Goal: Task Accomplishment & Management: Use online tool/utility

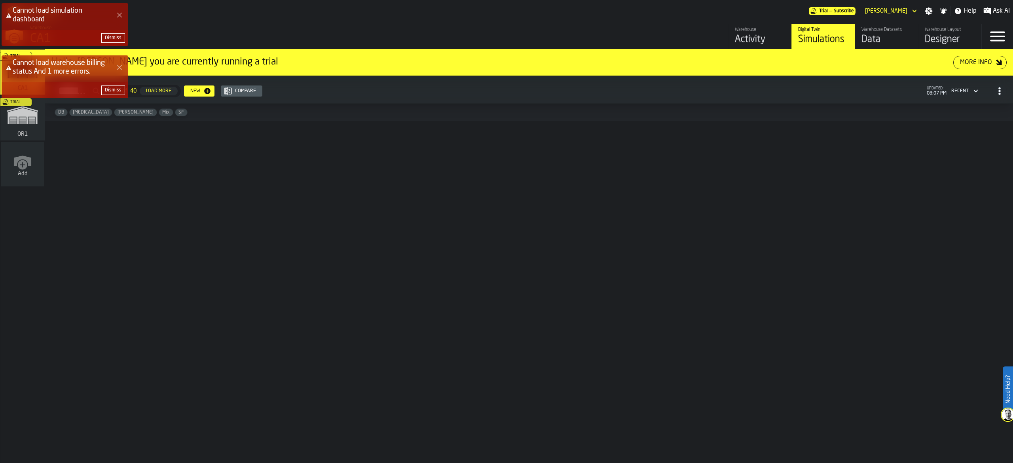
click at [121, 8] on div "Cannot load simulation dashboard" at bounding box center [65, 14] width 120 height 17
click at [120, 17] on icon "Close Error" at bounding box center [119, 15] width 6 height 6
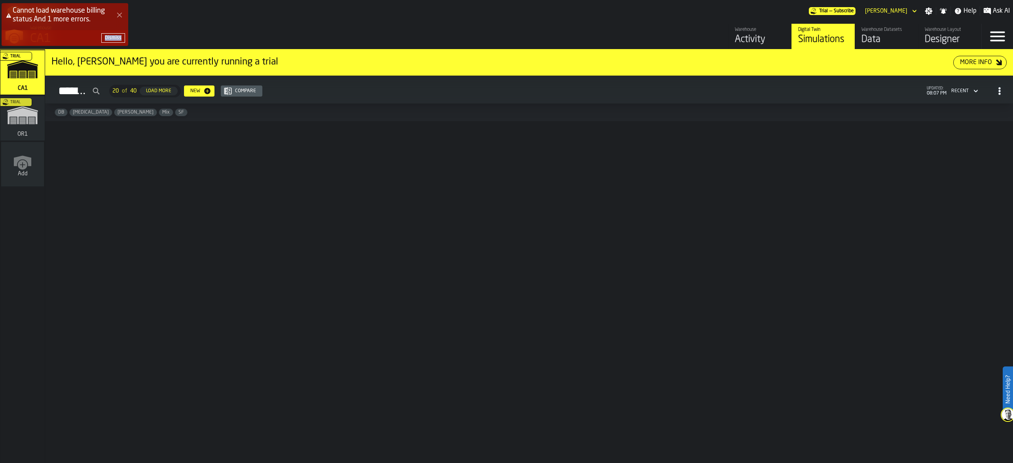
click at [120, 17] on icon "Close Error" at bounding box center [119, 15] width 6 height 6
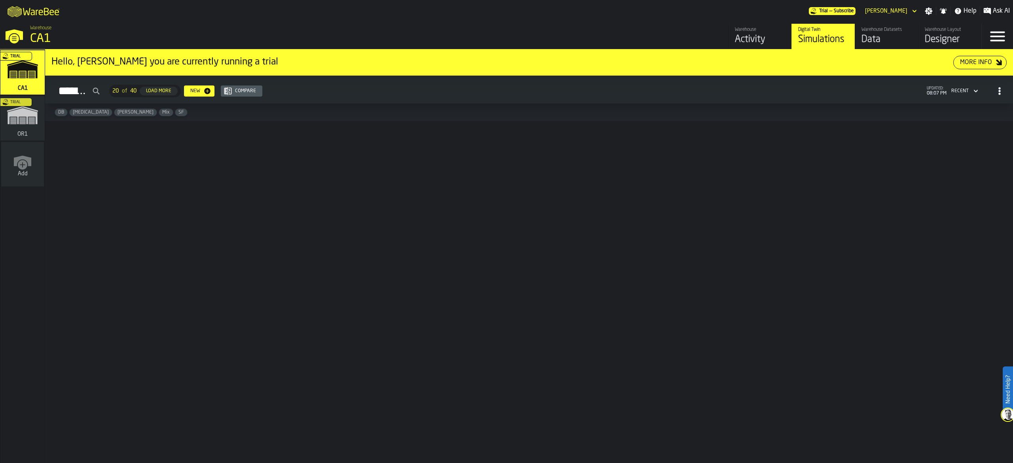
click at [37, 134] on div "Trial" at bounding box center [21, 121] width 44 height 46
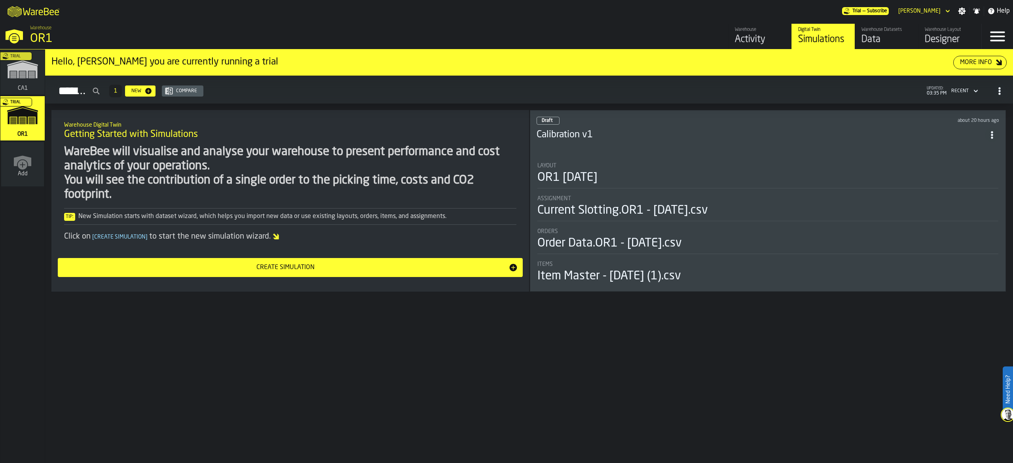
click at [646, 140] on h3 "Calibration v1" at bounding box center [760, 135] width 448 height 13
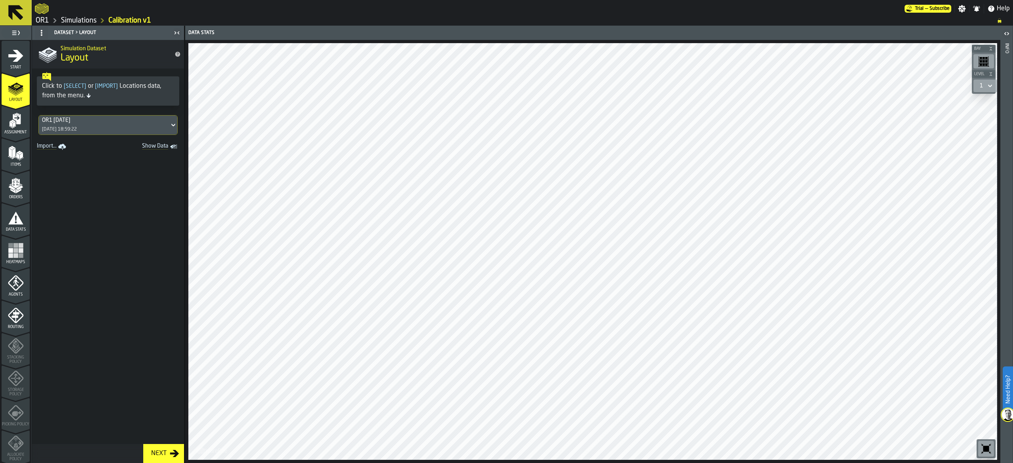
click at [0, 251] on ul "1 Start 2 Layout 3 Assignment 4 Items 5 Orders 6 Data Stats 7 Heatmaps 8 Agents…" at bounding box center [15, 332] width 31 height 585
click at [13, 259] on div "Heatmaps" at bounding box center [16, 253] width 28 height 22
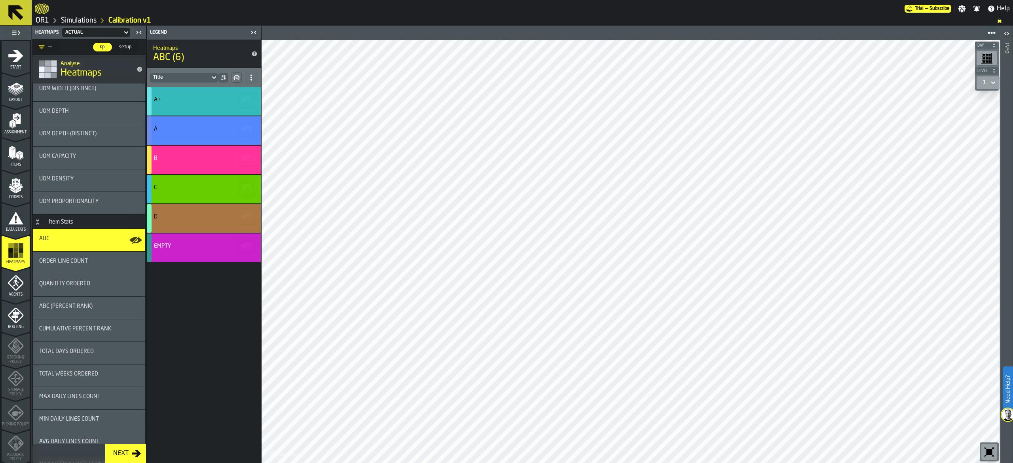
scroll to position [583, 0]
click at [103, 301] on div "ABC (Percent Rank)" at bounding box center [89, 307] width 112 height 22
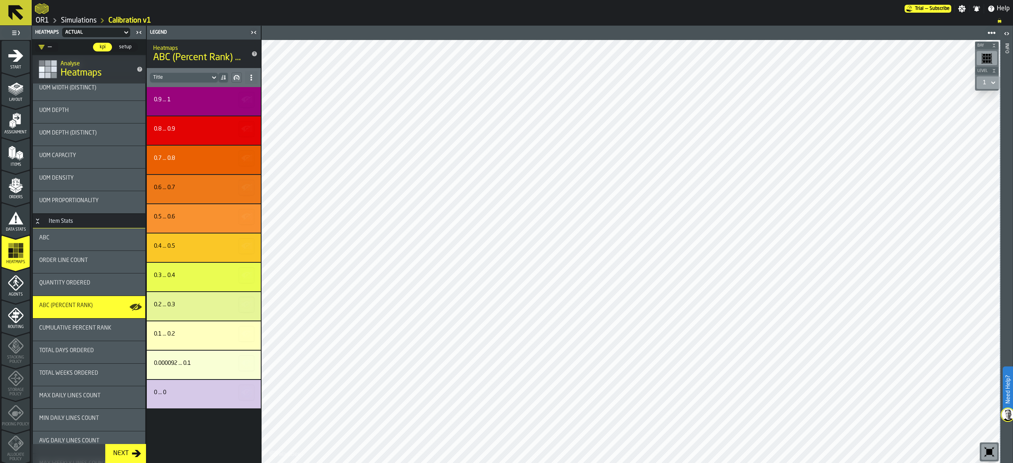
click at [106, 329] on span "Cumulative Percent Rank" at bounding box center [75, 328] width 72 height 6
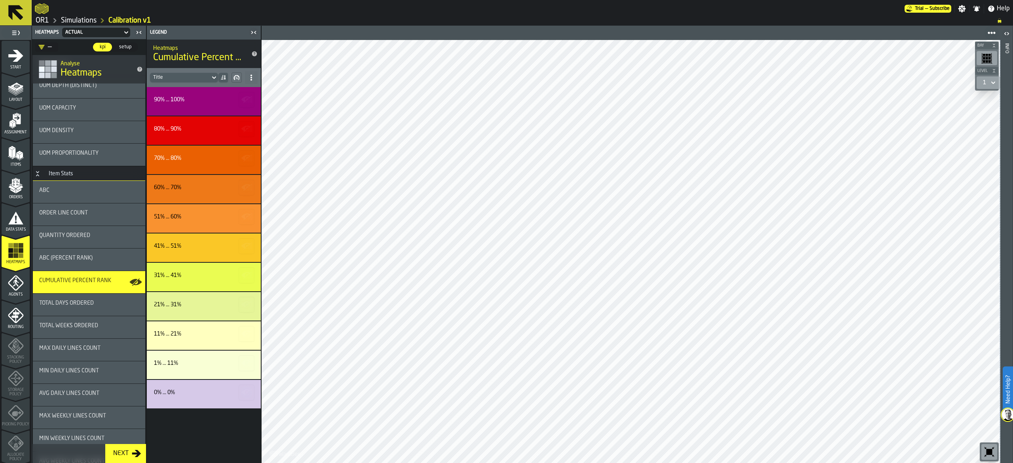
scroll to position [634, 0]
click at [91, 188] on div "ABC" at bounding box center [89, 187] width 100 height 6
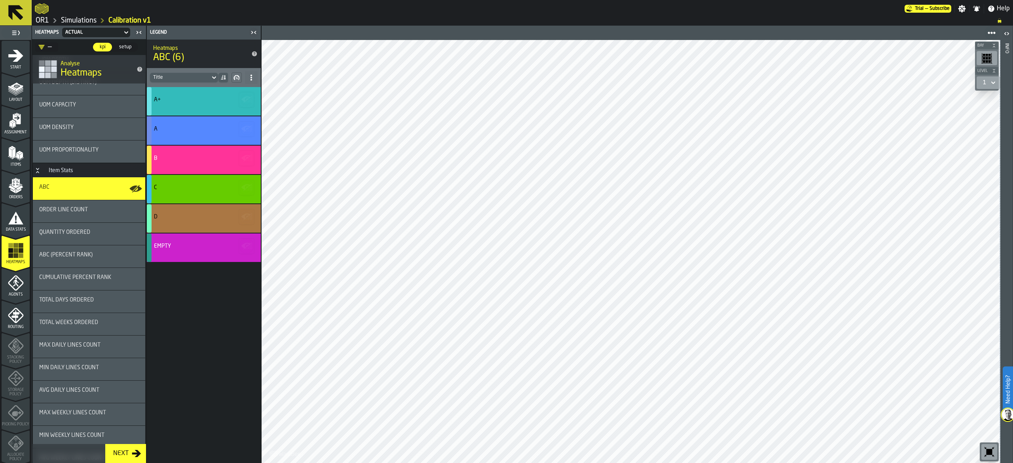
click at [250, 83] on span at bounding box center [251, 77] width 13 height 13
click at [238, 80] on icon "button-" at bounding box center [236, 77] width 6 height 6
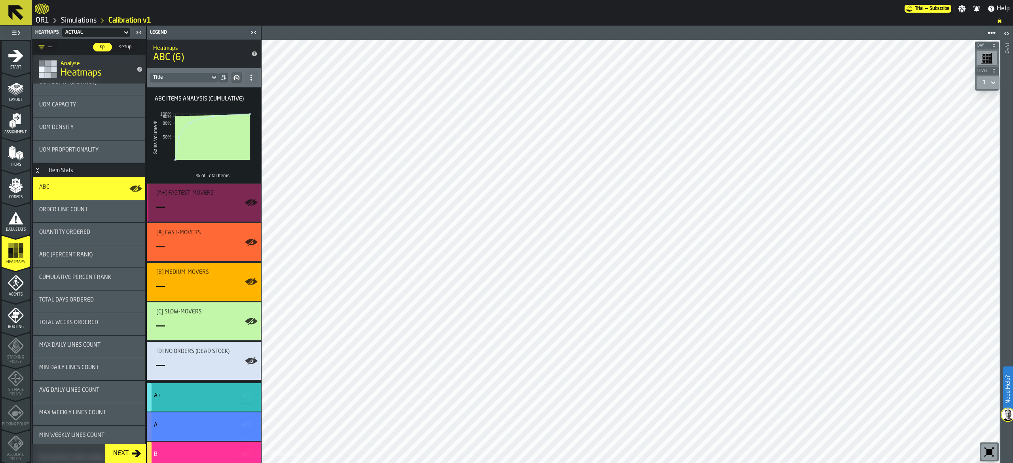
click at [228, 198] on div "[A+] Fastest-movers —" at bounding box center [205, 202] width 98 height 25
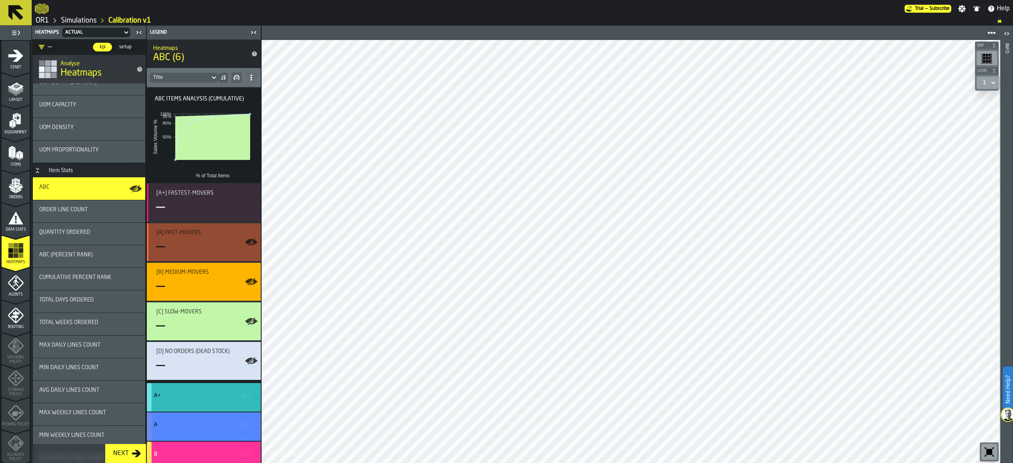
click at [232, 239] on div "—" at bounding box center [205, 247] width 98 height 16
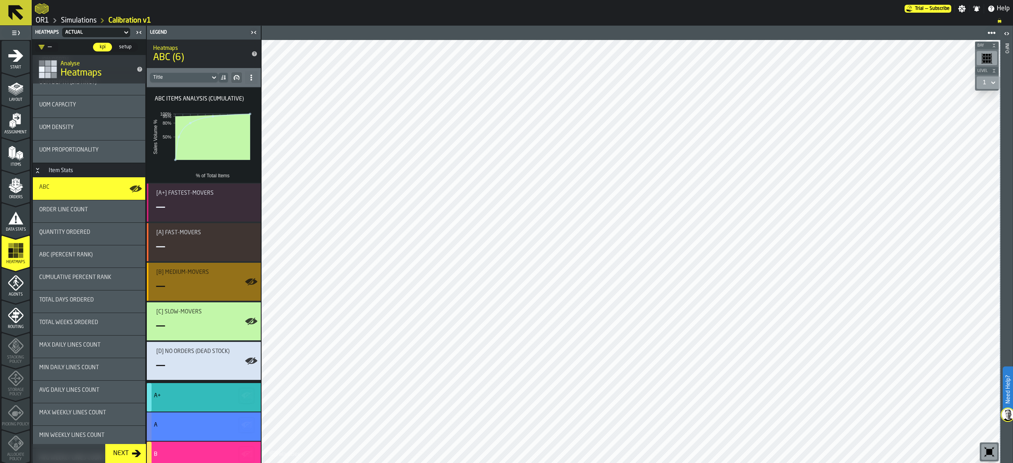
click at [233, 274] on div "[B] Medium-movers" at bounding box center [205, 272] width 98 height 6
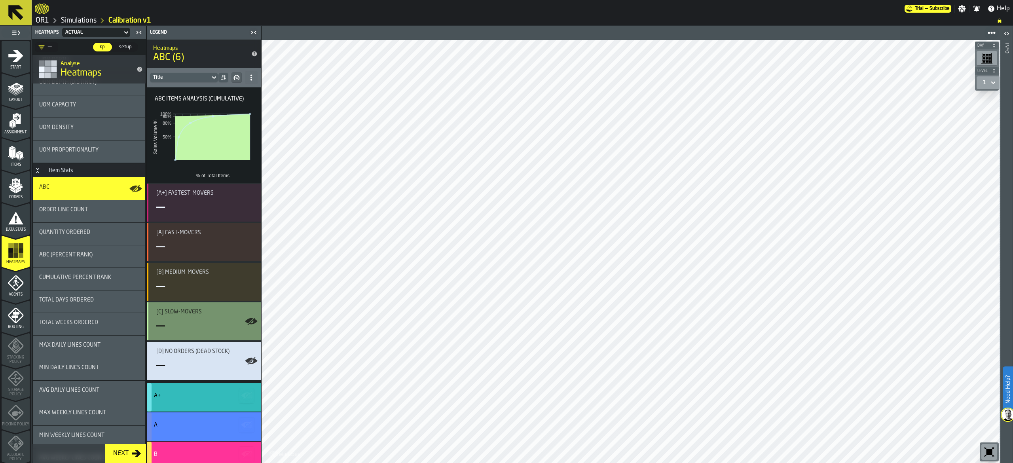
click at [233, 322] on div "—" at bounding box center [205, 326] width 98 height 16
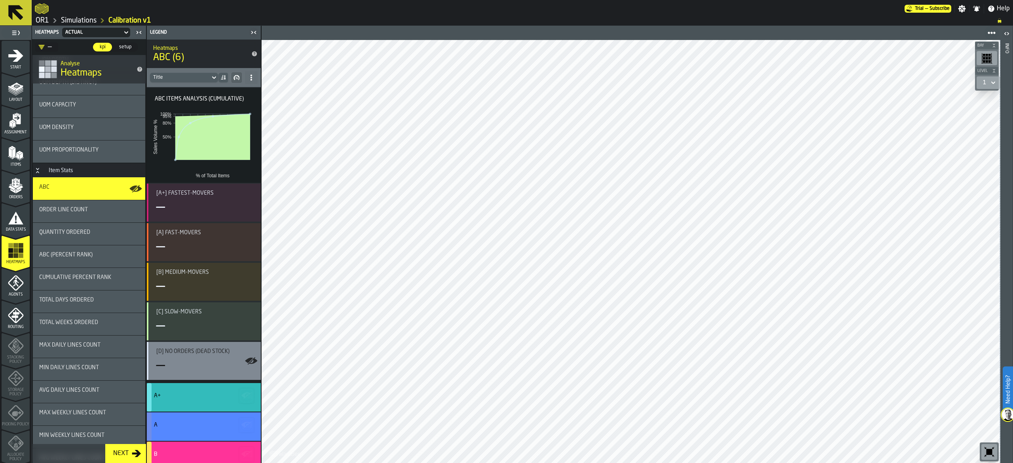
click at [238, 357] on div "[D] No Orders (Dead Stock) —" at bounding box center [205, 360] width 98 height 25
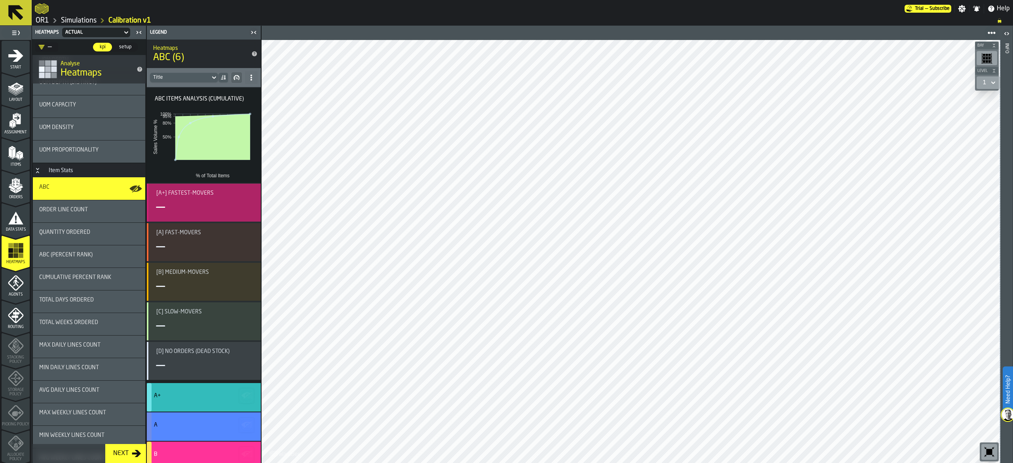
click at [249, 203] on icon "button-toggle-Show on Map" at bounding box center [251, 202] width 13 height 13
click at [249, 203] on icon "button-toggle-Show on Map" at bounding box center [249, 202] width 8 height 6
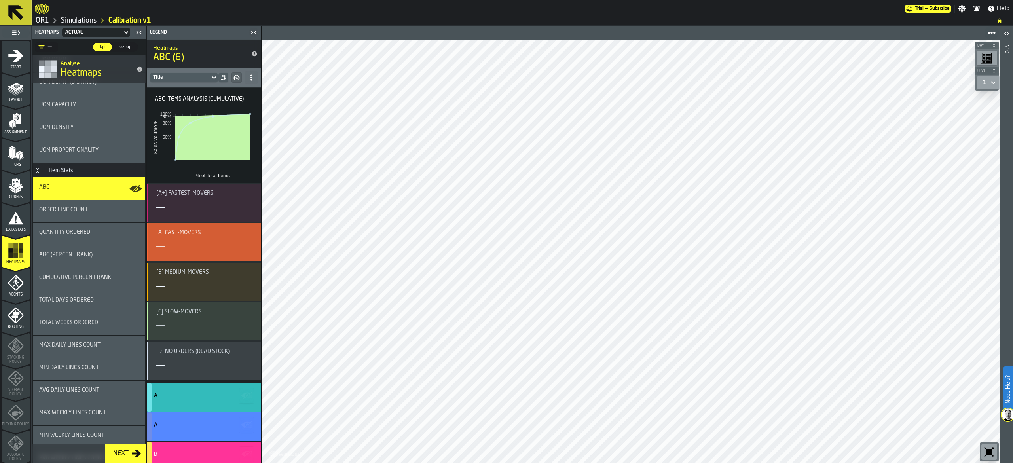
click at [224, 240] on div "—" at bounding box center [205, 247] width 98 height 16
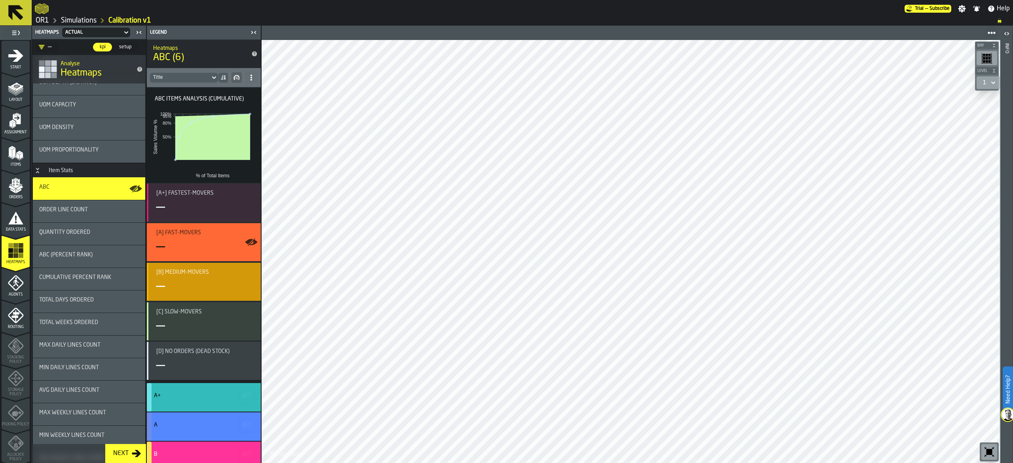
click at [217, 275] on div "[B] Medium-movers —" at bounding box center [205, 281] width 98 height 25
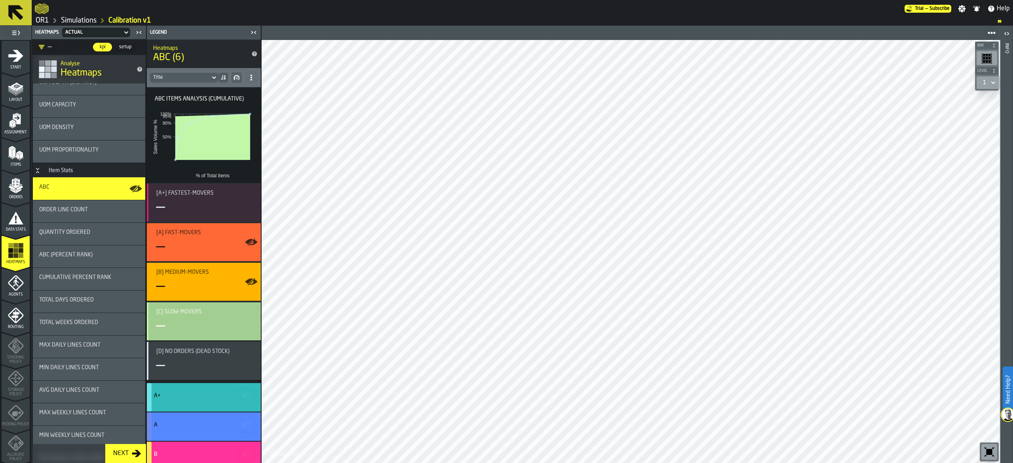
click at [205, 324] on div "—" at bounding box center [205, 326] width 98 height 16
click at [104, 262] on div "ABC (Percent Rank)" at bounding box center [89, 256] width 112 height 22
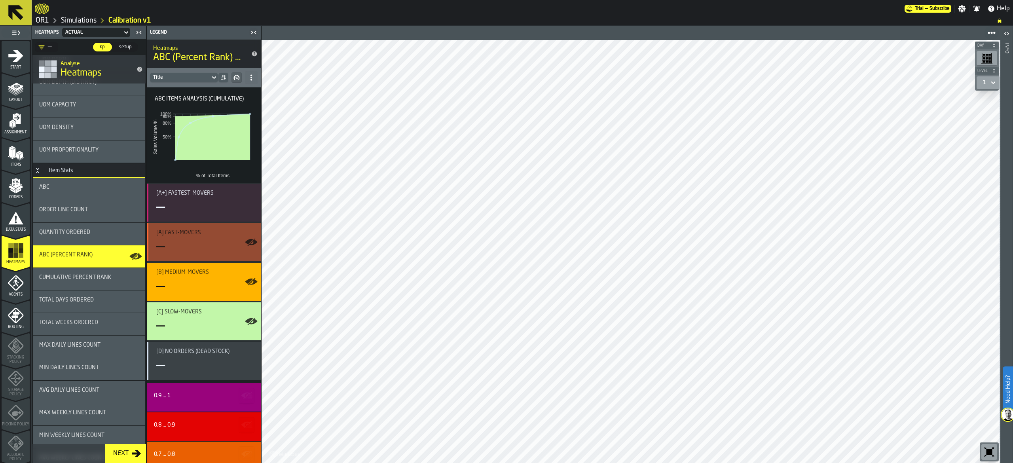
click at [174, 241] on div "—" at bounding box center [205, 247] width 98 height 16
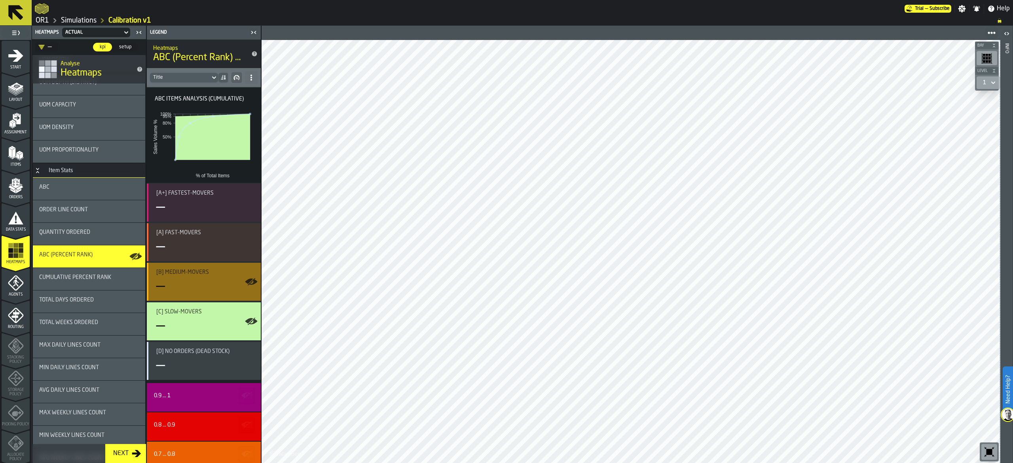
click at [178, 274] on span "[B] Medium-movers" at bounding box center [182, 272] width 53 height 6
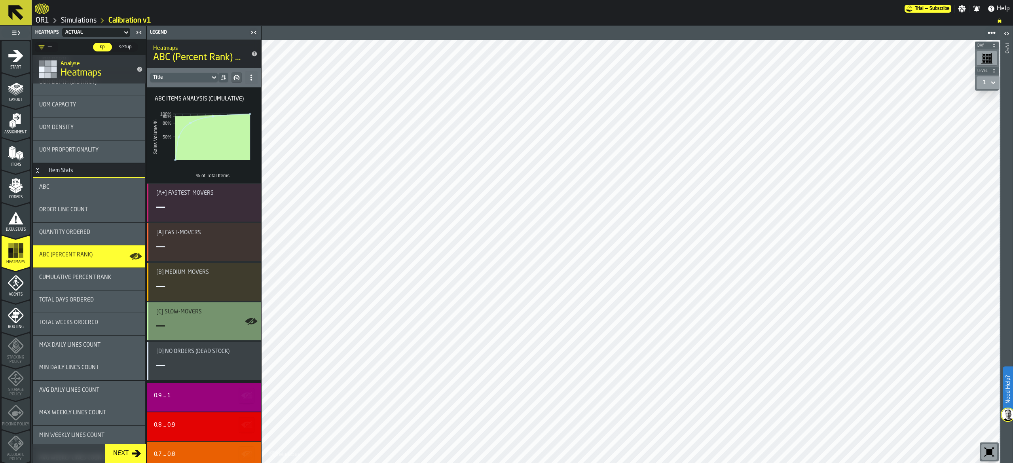
click at [184, 308] on Slow-movers"] "[C] Slow-movers —" at bounding box center [204, 321] width 114 height 38
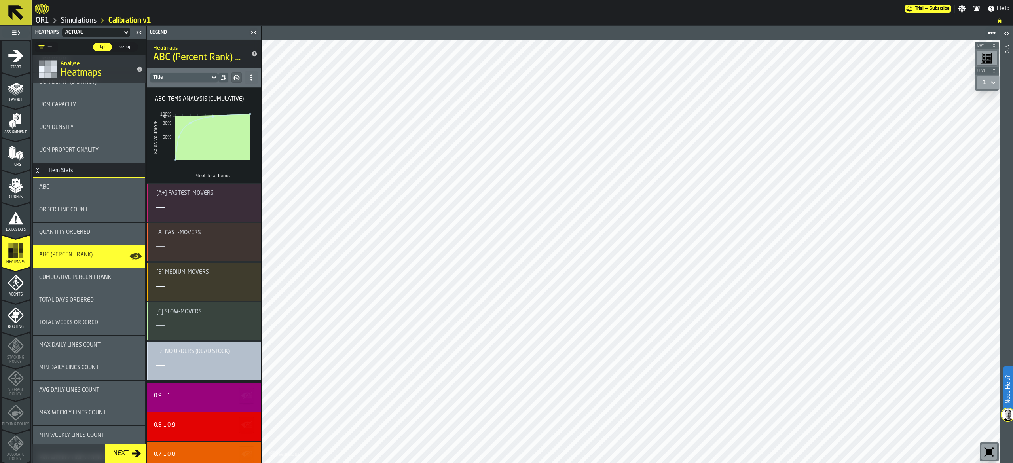
click at [189, 356] on div "[D] No Orders (Dead Stock) —" at bounding box center [205, 360] width 98 height 25
click at [27, 193] on div "Orders" at bounding box center [16, 189] width 28 height 22
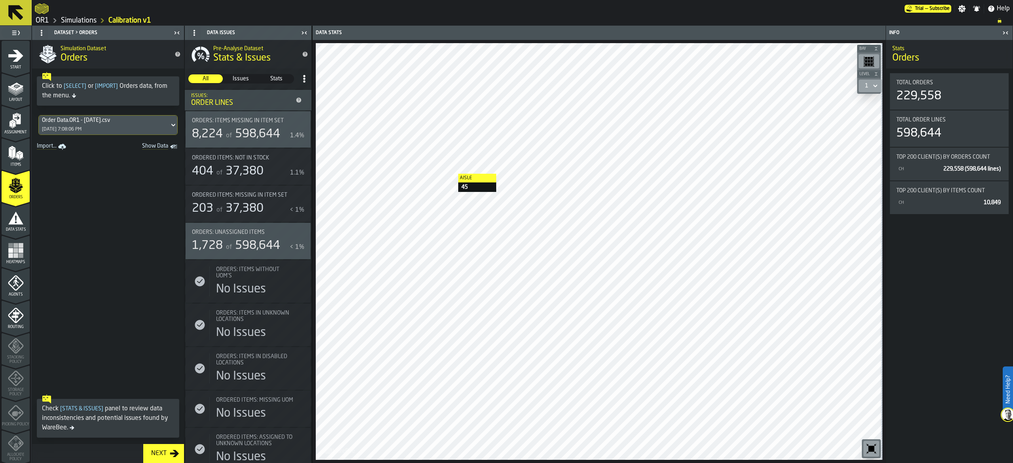
click at [15, 120] on icon "menu Assignment" at bounding box center [17, 119] width 8 height 10
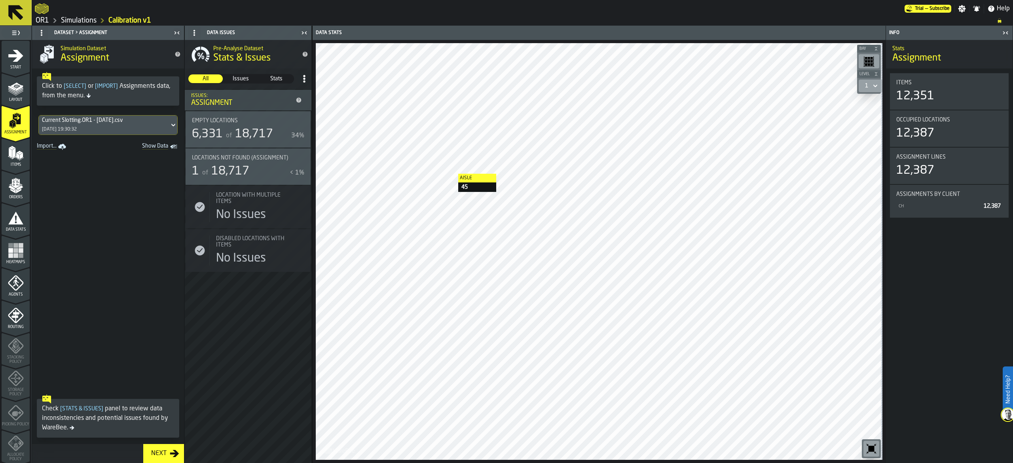
click at [19, 157] on polygon "menu Items" at bounding box center [20, 156] width 3 height 6
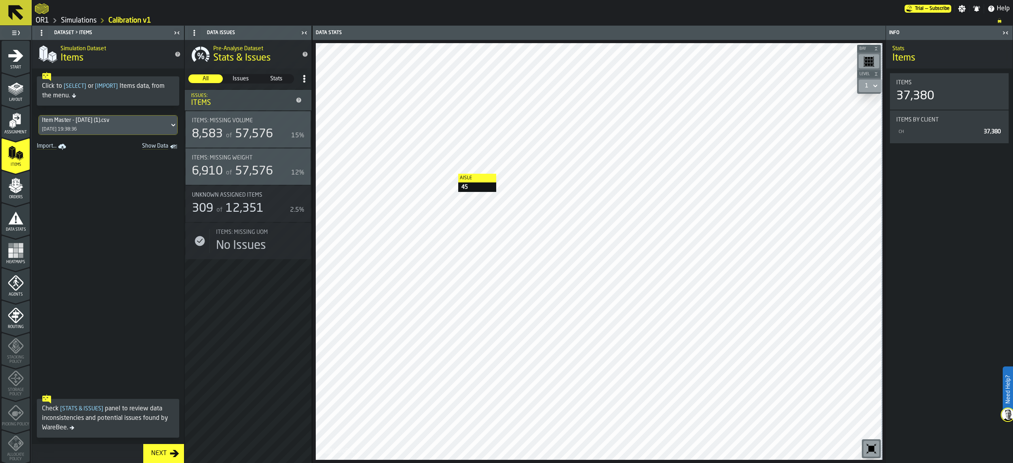
click at [9, 261] on span "Heatmaps" at bounding box center [16, 262] width 28 height 4
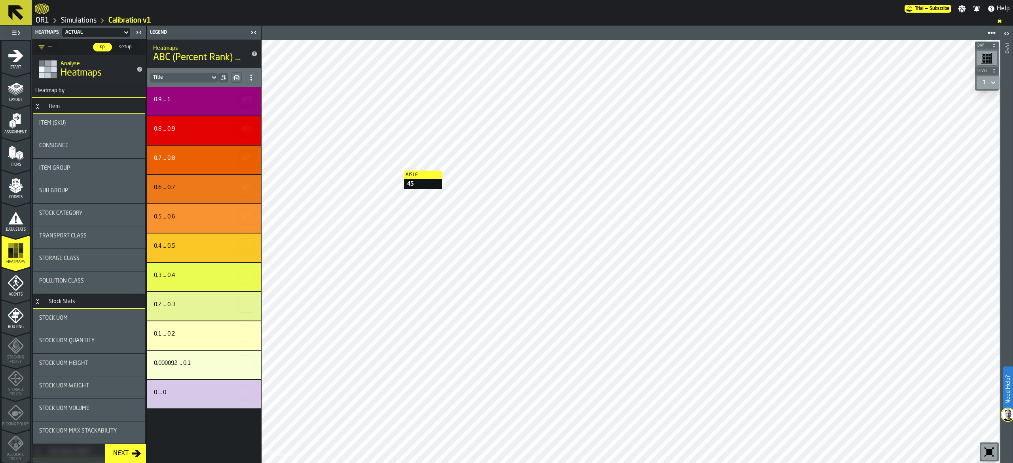
click at [119, 30] on div "Actual" at bounding box center [92, 33] width 54 height 6
click at [51, 105] on div "Item" at bounding box center [54, 106] width 21 height 6
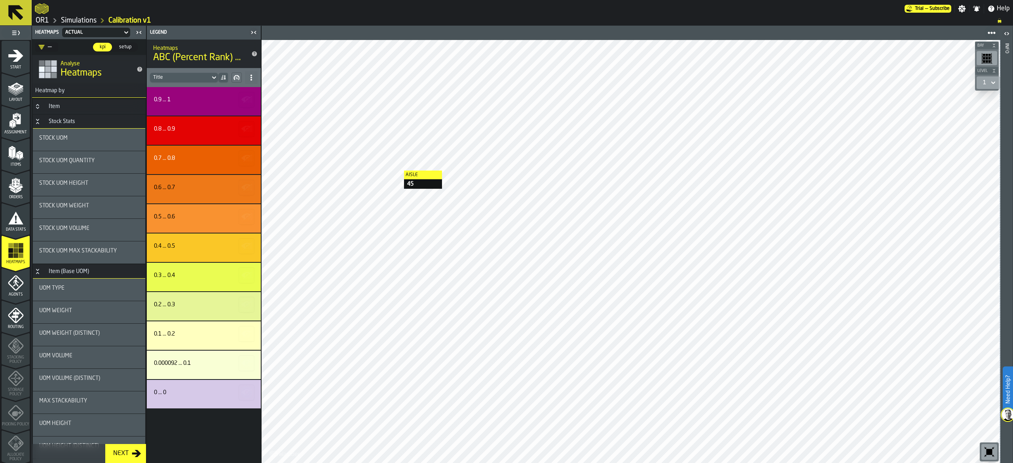
click at [87, 79] on span "Heatmaps" at bounding box center [81, 73] width 41 height 13
click at [85, 70] on span "Heatmaps" at bounding box center [81, 73] width 41 height 13
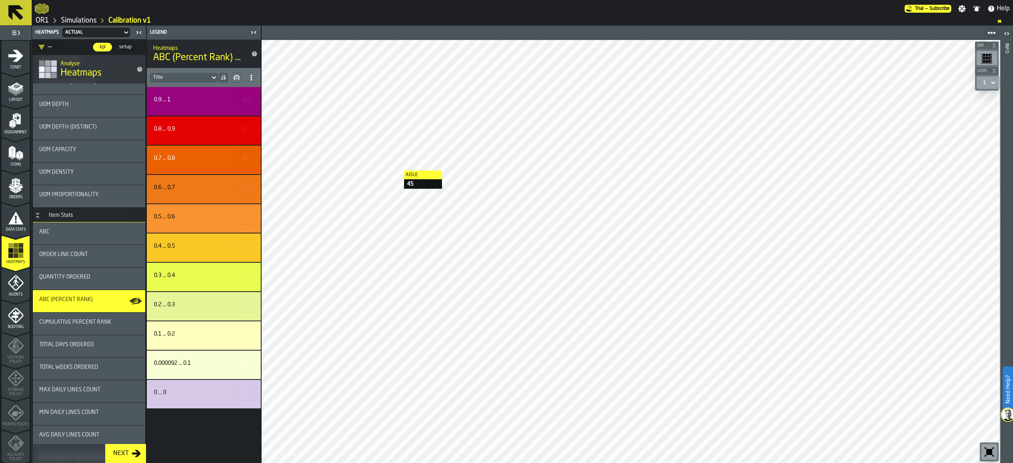
scroll to position [420, 0]
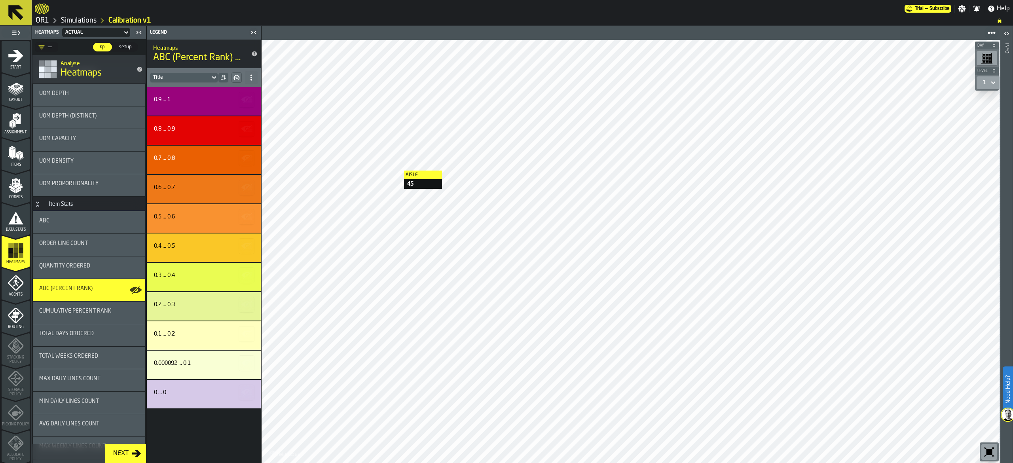
click at [136, 447] on button "Next" at bounding box center [125, 453] width 41 height 19
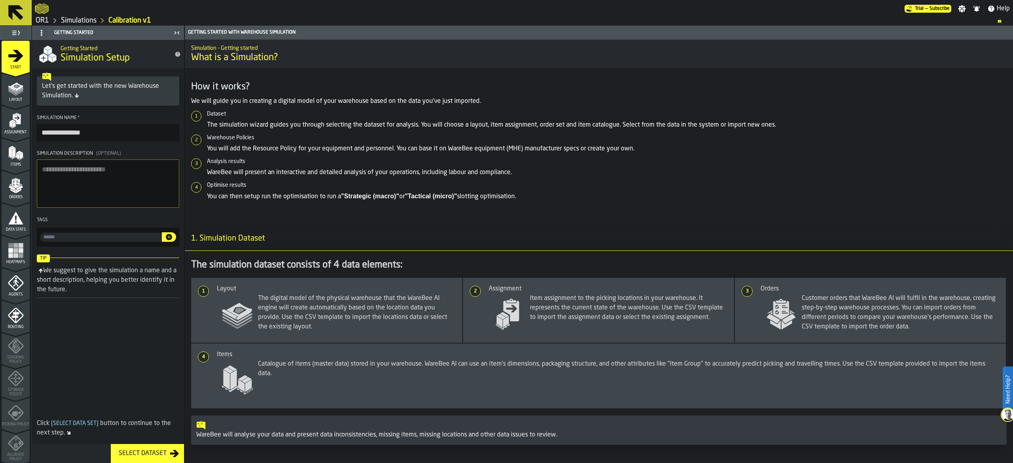
click at [72, 17] on link "Simulations" at bounding box center [79, 20] width 36 height 9
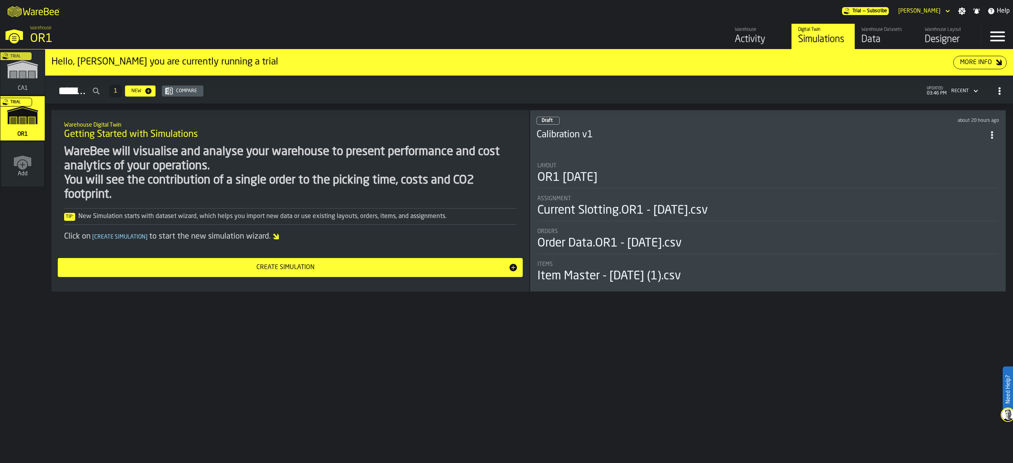
click at [668, 144] on header "Draft about 20 hours ago Calibration v1" at bounding box center [767, 133] width 462 height 32
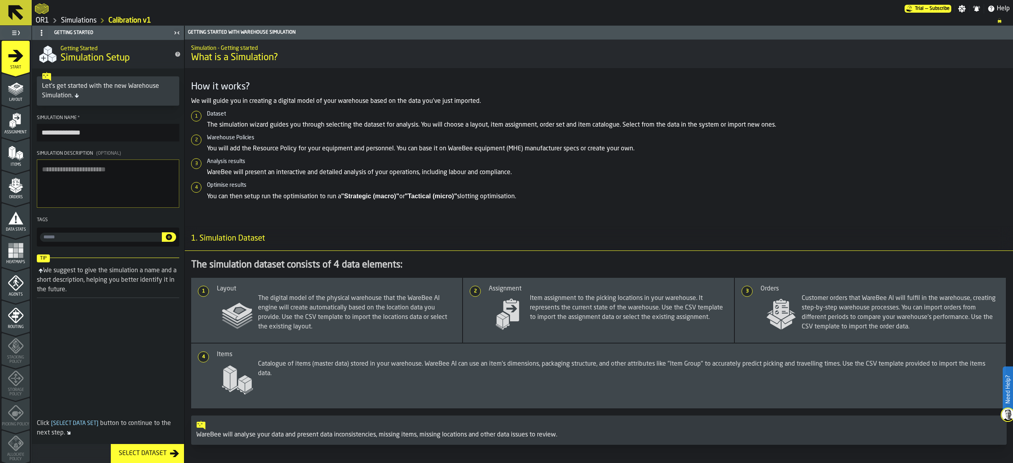
click at [72, 17] on link "Simulations" at bounding box center [79, 20] width 36 height 9
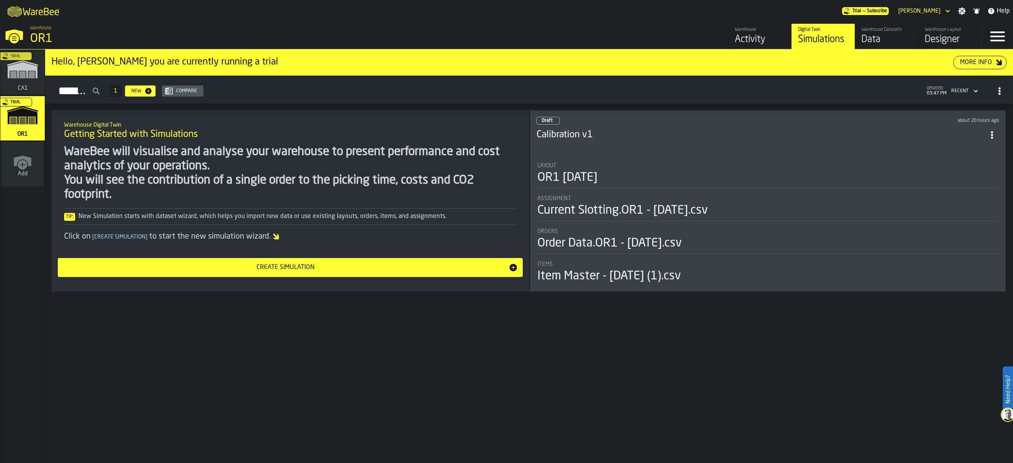
click at [690, 224] on li "Layout OR1 10-08-25 Assignment Current Slotting.OR1 - 10.07.25.csv Orders Order…" at bounding box center [767, 219] width 462 height 129
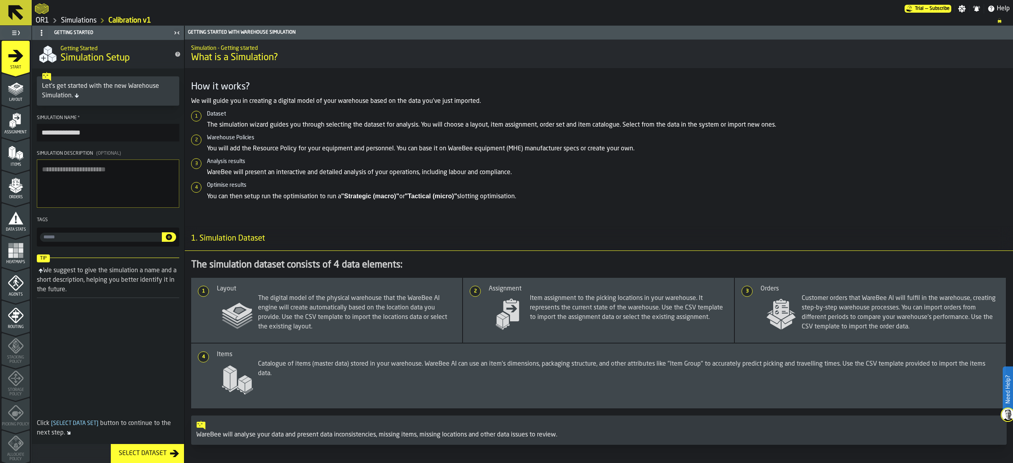
click at [157, 460] on button "Select Dataset" at bounding box center [147, 453] width 73 height 19
click at [161, 454] on div "Select Dataset" at bounding box center [143, 453] width 54 height 9
click at [164, 452] on div "Select Dataset" at bounding box center [143, 453] width 54 height 9
click at [167, 452] on div "Select Dataset" at bounding box center [143, 453] width 54 height 9
click at [93, 21] on link "Simulations" at bounding box center [79, 20] width 36 height 9
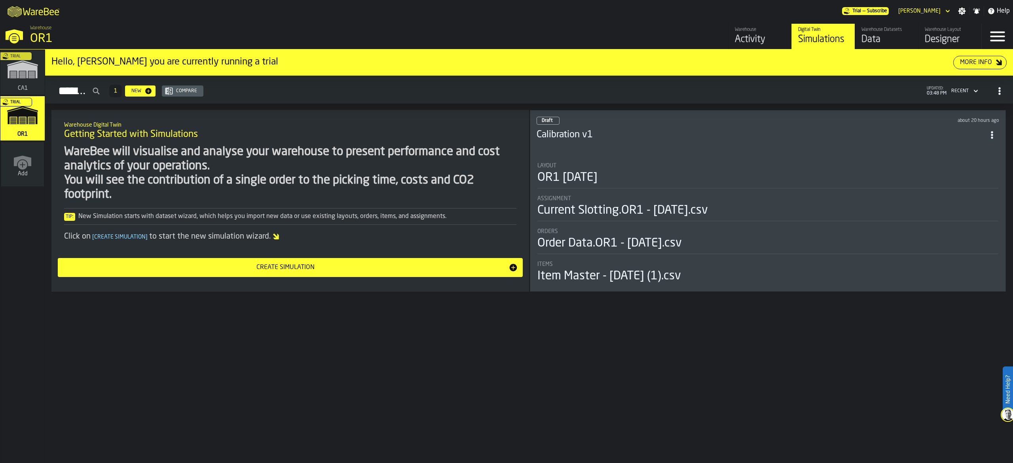
click at [286, 267] on div "Create Simulation" at bounding box center [286, 267] width 446 height 9
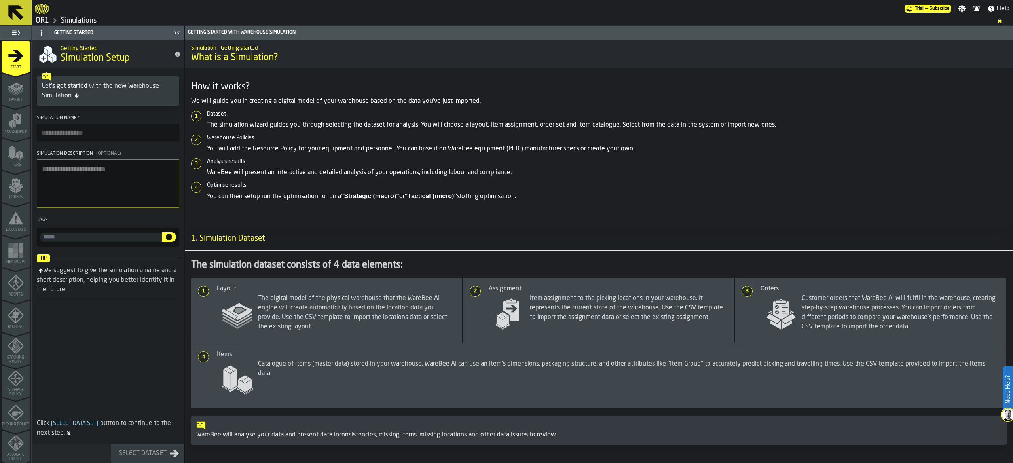
click at [111, 139] on input "Simulation Name *" at bounding box center [108, 132] width 142 height 17
type input "*******"
click at [143, 438] on div "Click [ Select Data Set ] button to continue to the next step." at bounding box center [108, 430] width 152 height 27
click at [143, 449] on div "Select Dataset" at bounding box center [143, 453] width 54 height 9
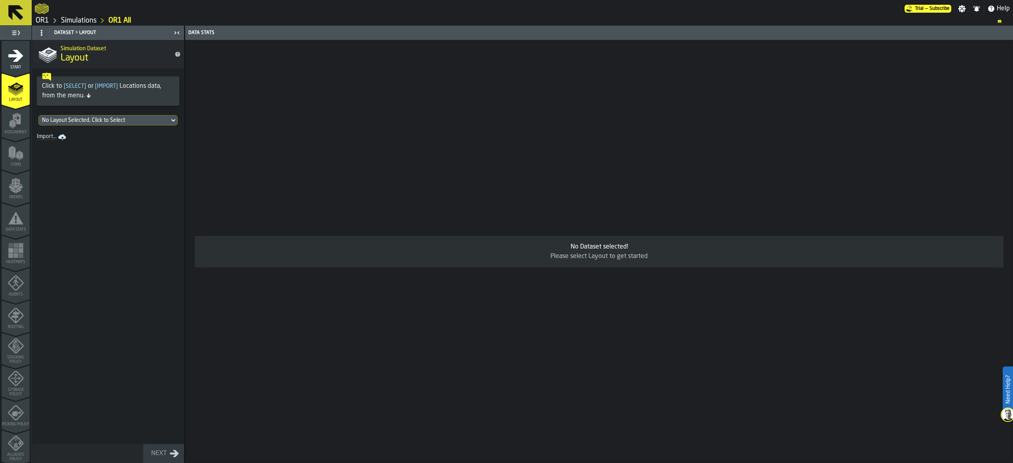
click at [145, 118] on div "No Layout Selected, Click to Select" at bounding box center [104, 120] width 124 height 6
click at [144, 155] on div "OR1 10-08-25 08/10/2025, 18:59:22" at bounding box center [108, 157] width 130 height 19
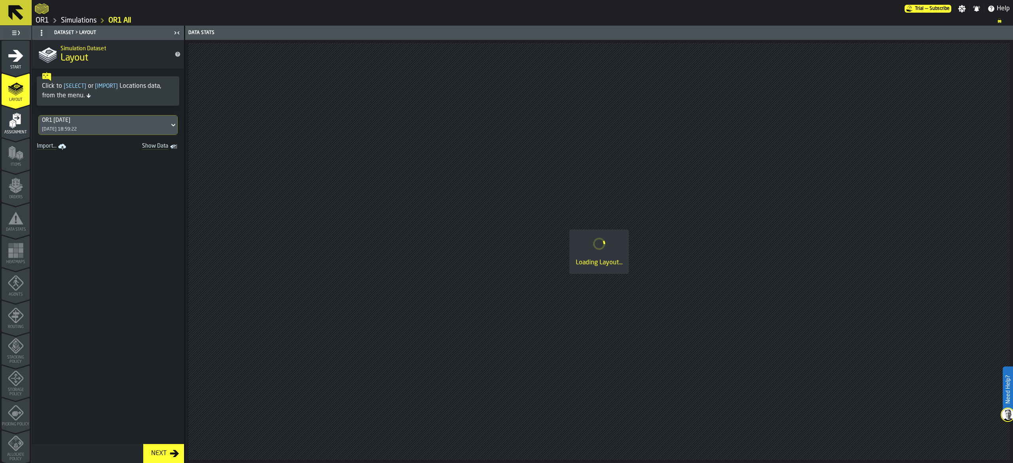
click at [176, 453] on icon "button-Next" at bounding box center [174, 453] width 9 height 7
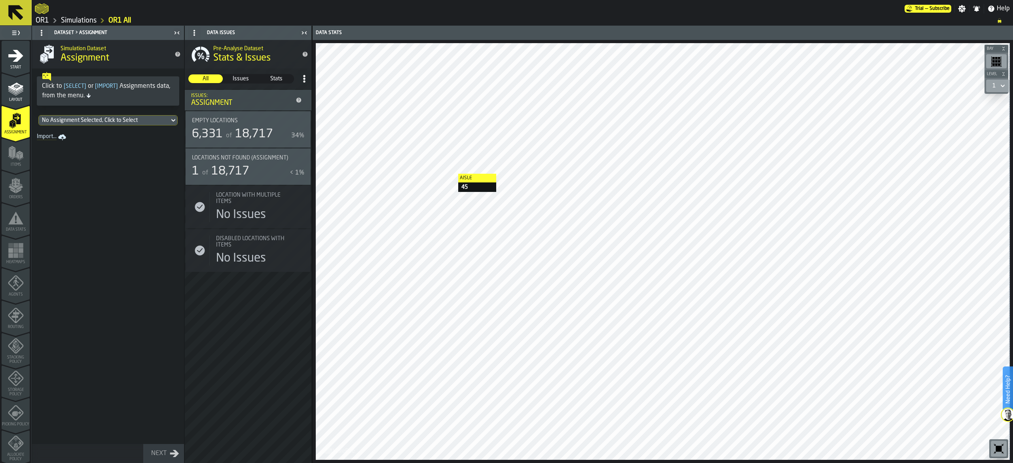
click at [157, 118] on div "No Assignment Selected, Click to Select" at bounding box center [104, 120] width 124 height 6
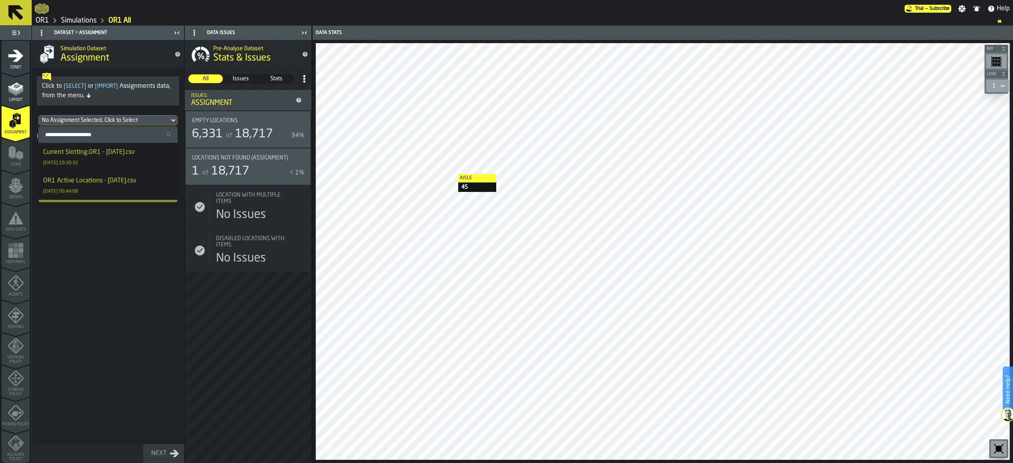
click at [152, 158] on div "Current Slotting.OR1 - 10.07.25.csv 08/10/2025, 19:30:32" at bounding box center [108, 157] width 130 height 19
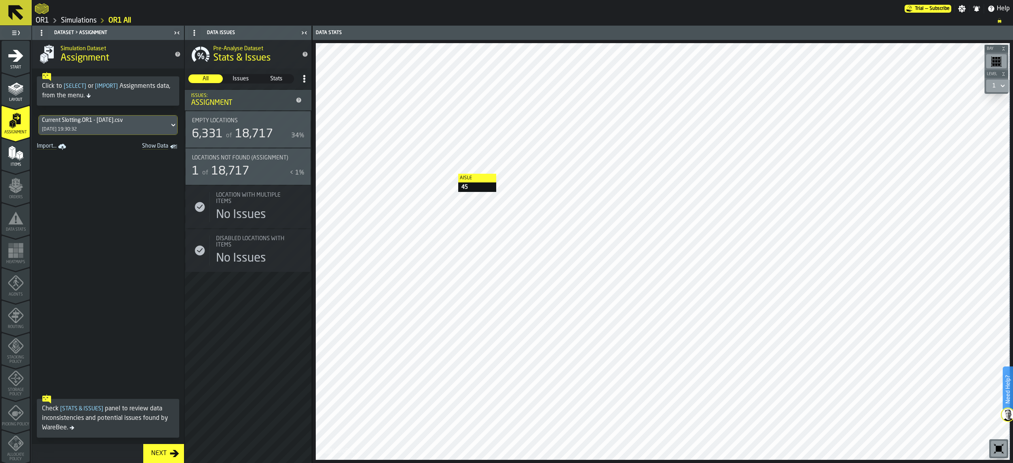
click at [174, 444] on button "Next" at bounding box center [163, 453] width 41 height 19
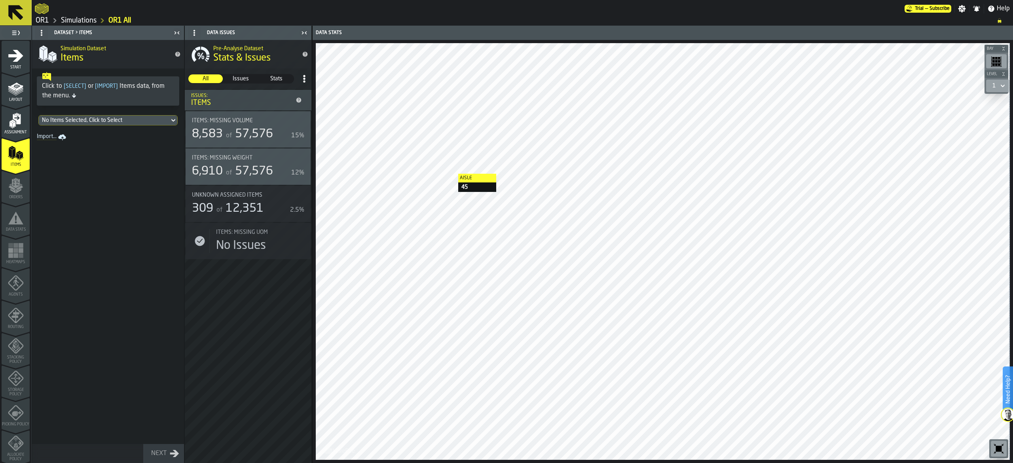
click at [144, 121] on div "No Items Selected, Click to Select" at bounding box center [104, 120] width 124 height 6
click at [144, 153] on div "Item Master - 09.17.25 (1).csv 08/10/2025, 19:38:36" at bounding box center [108, 157] width 130 height 19
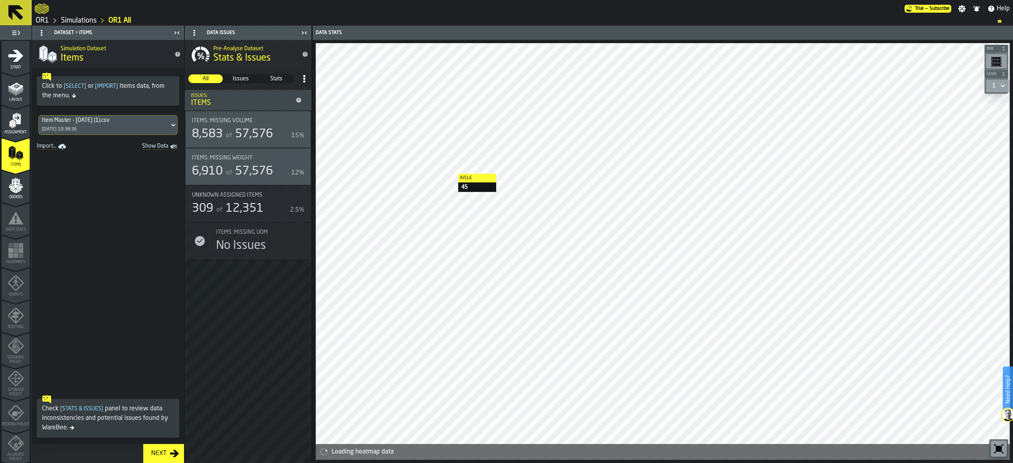
click at [165, 453] on div "Next" at bounding box center [159, 453] width 22 height 9
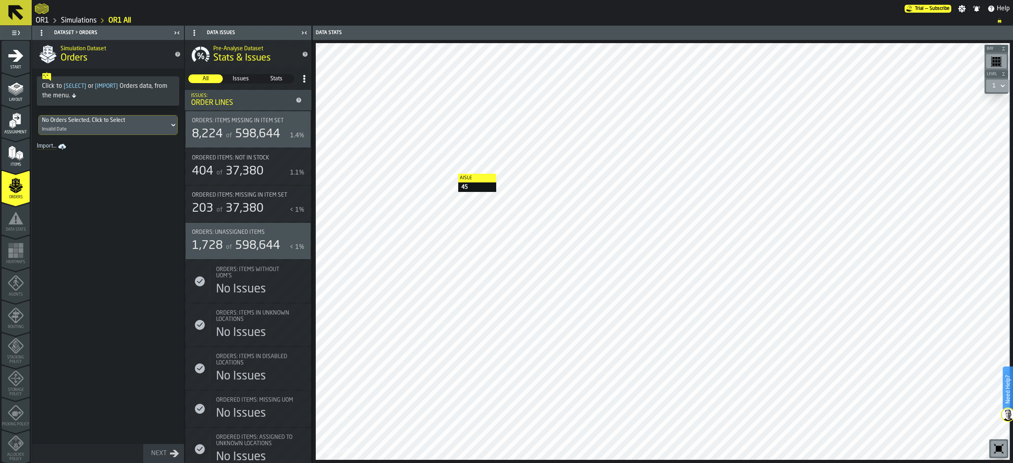
click at [147, 132] on div "No Orders Selected, Click to Select Invalid Date" at bounding box center [104, 125] width 131 height 19
click at [148, 170] on div "Order Data.OR1 - 10.07.25.csv 10/8/2025, 7:08:06 PM" at bounding box center [108, 166] width 130 height 19
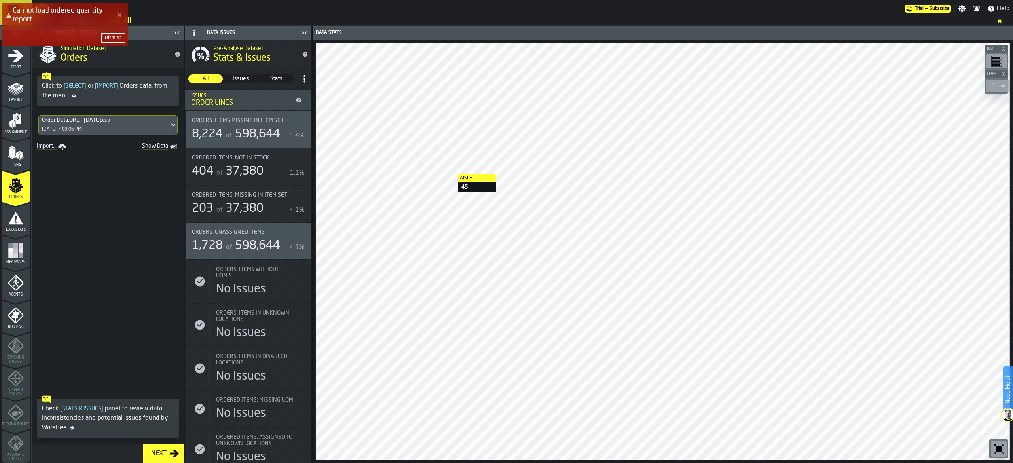
click at [173, 449] on icon "button-Next" at bounding box center [174, 453] width 9 height 9
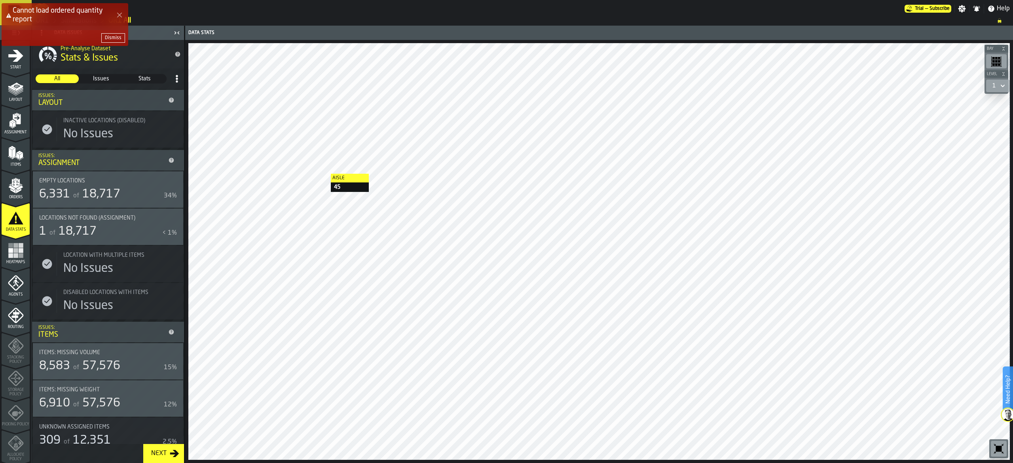
click at [174, 449] on icon "button-Next" at bounding box center [174, 453] width 9 height 9
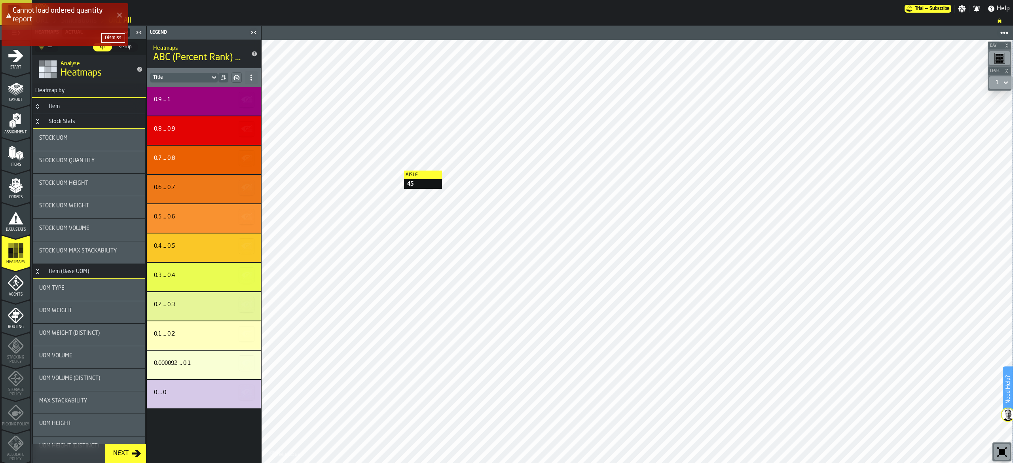
click at [110, 39] on div "Dismiss" at bounding box center [113, 38] width 17 height 6
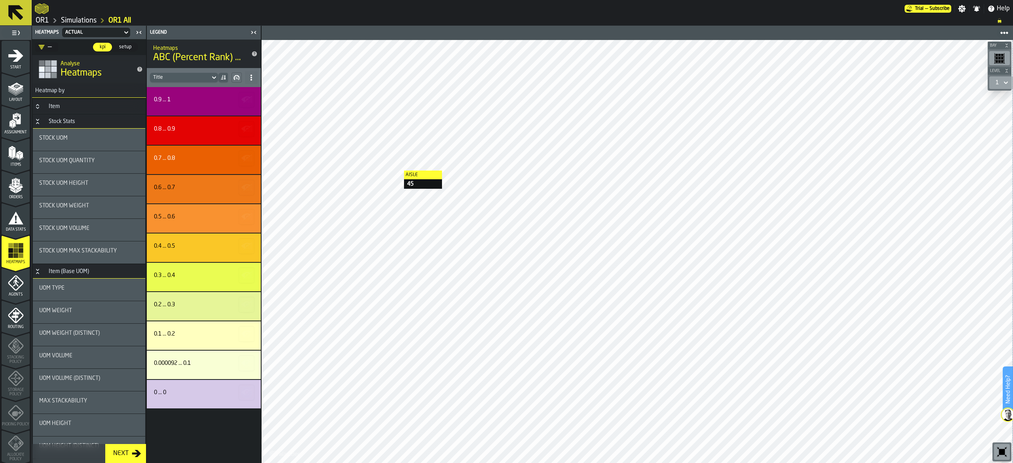
click at [212, 79] on icon at bounding box center [214, 77] width 8 height 9
click at [218, 103] on div "0.9 ... 1" at bounding box center [202, 101] width 97 height 9
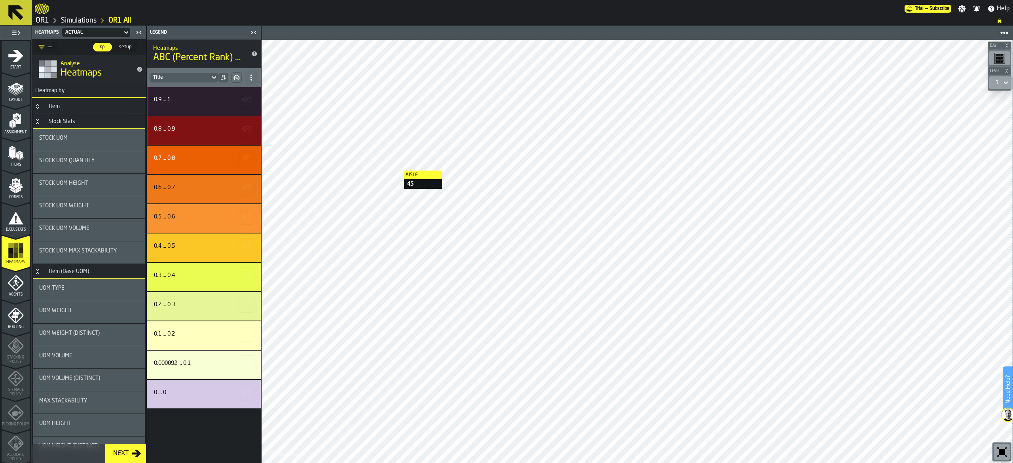
click at [217, 130] on div "0.8 ... 0.9" at bounding box center [202, 129] width 97 height 6
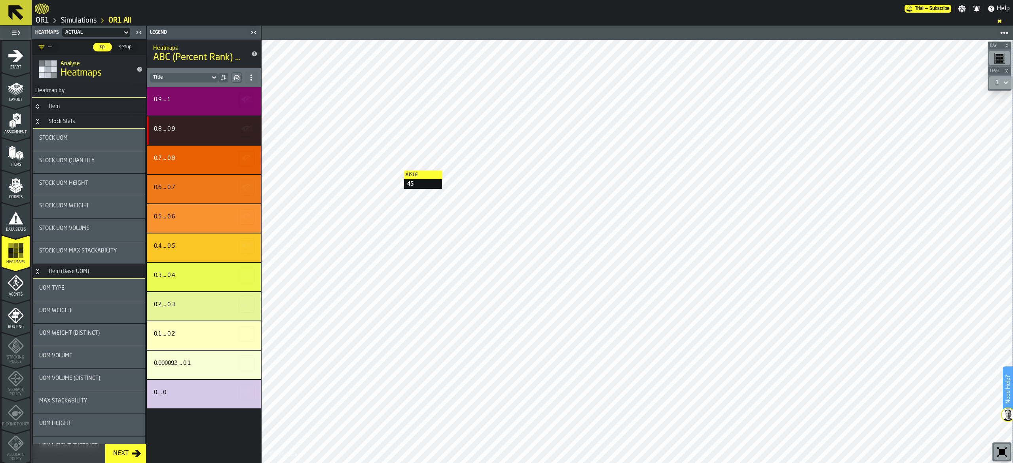
click at [201, 95] on div "0.9 ... 1" at bounding box center [204, 101] width 114 height 28
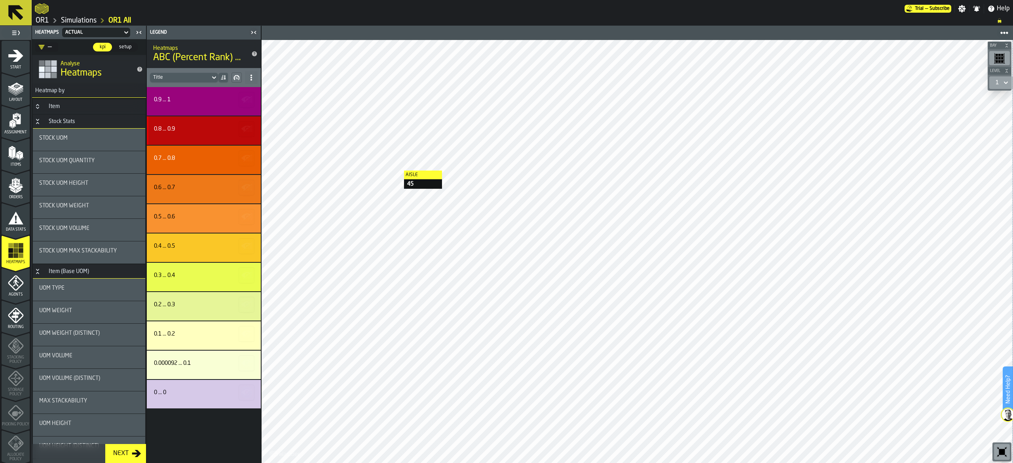
click at [203, 127] on div "0.8 ... 0.9" at bounding box center [202, 129] width 97 height 6
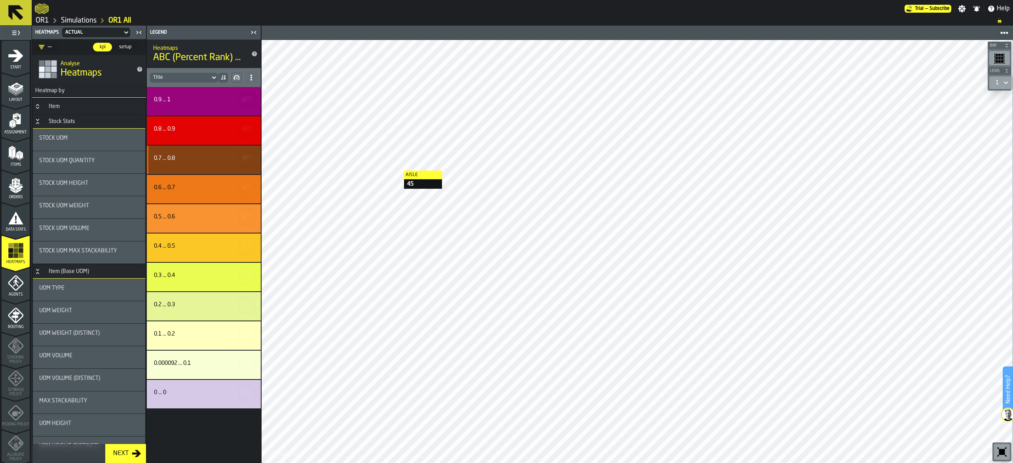
click at [203, 158] on div "0.7 ... 0.8" at bounding box center [202, 158] width 97 height 6
click at [136, 458] on icon "button-Next" at bounding box center [136, 453] width 9 height 9
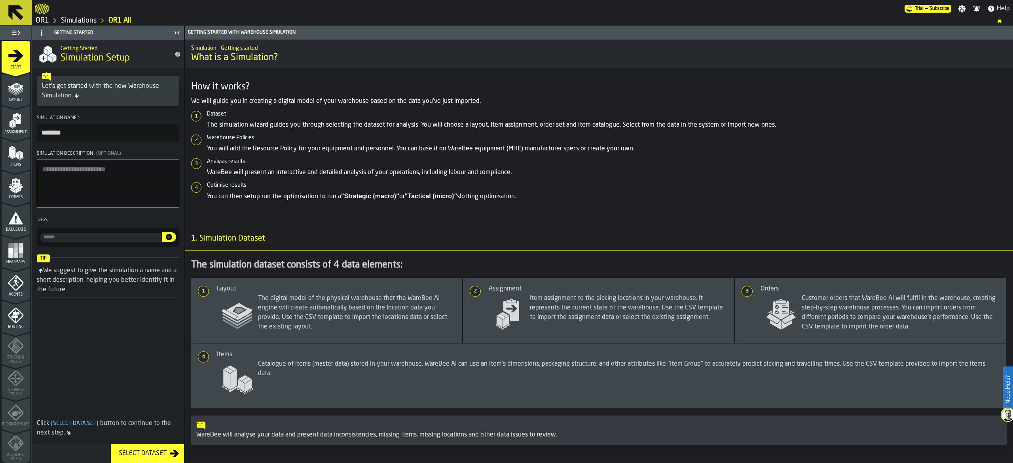
click at [17, 295] on span "Agents" at bounding box center [16, 294] width 28 height 4
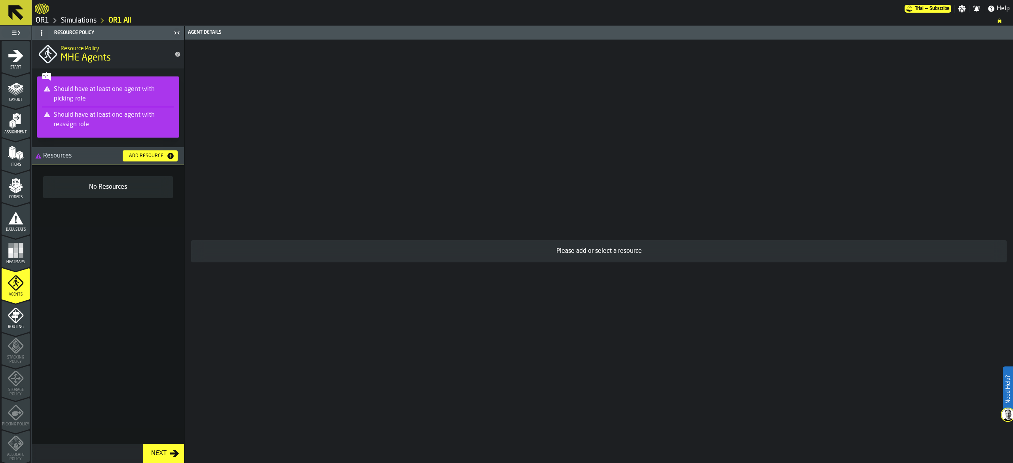
click at [165, 156] on div "Add Resource" at bounding box center [146, 156] width 41 height 6
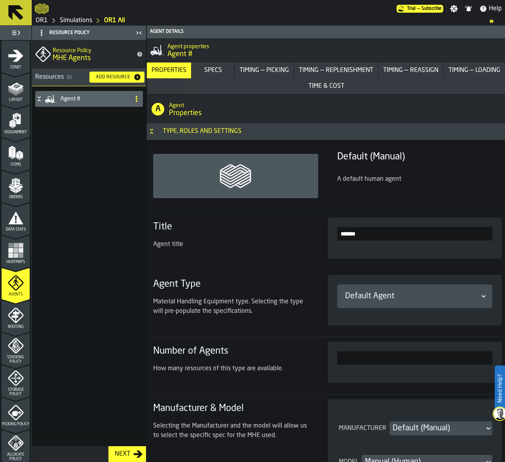
click at [140, 94] on span at bounding box center [136, 99] width 13 height 13
click at [126, 116] on div "Rename" at bounding box center [105, 114] width 66 height 9
drag, startPoint x: 97, startPoint y: 98, endPoint x: -38, endPoint y: 97, distance: 134.9
click at [0, 97] on html "Need Help? Trial — Subscribe Settings Notifications Help OR1 Simulations OR1 Al…" at bounding box center [252, 231] width 505 height 462
type input "**********"
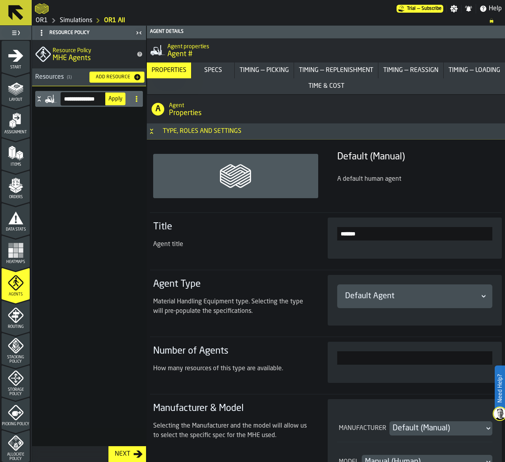
drag, startPoint x: 114, startPoint y: 97, endPoint x: 121, endPoint y: 95, distance: 7.3
click at [113, 98] on span "Apply" at bounding box center [115, 99] width 14 height 6
type input "**********"
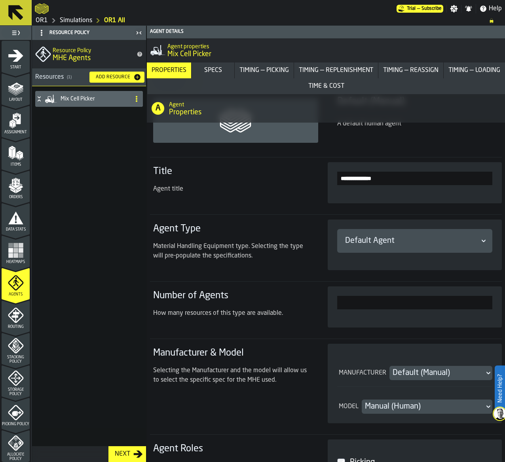
scroll to position [79, 0]
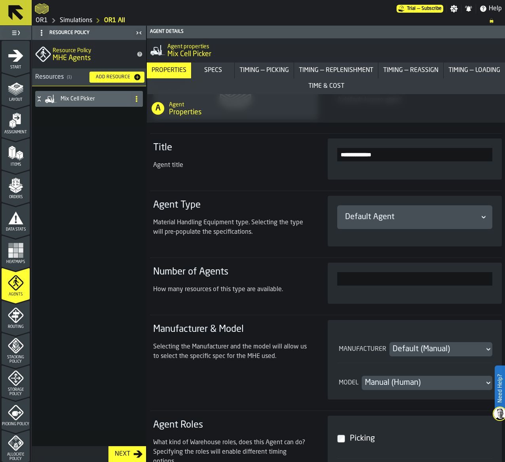
click at [402, 220] on div "Default Agent" at bounding box center [411, 217] width 132 height 11
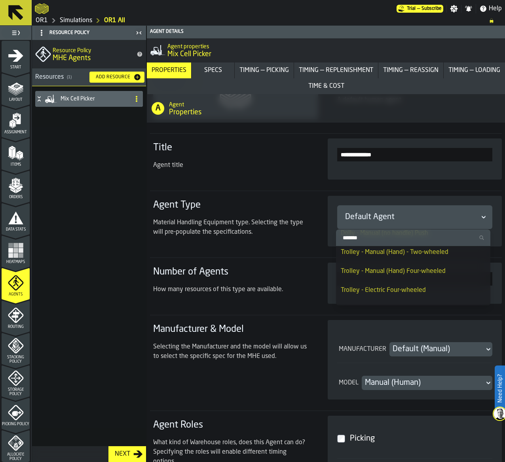
click at [420, 278] on li "Trolley - Manual (Hand) Four-wheeled" at bounding box center [413, 271] width 154 height 19
type input "***"
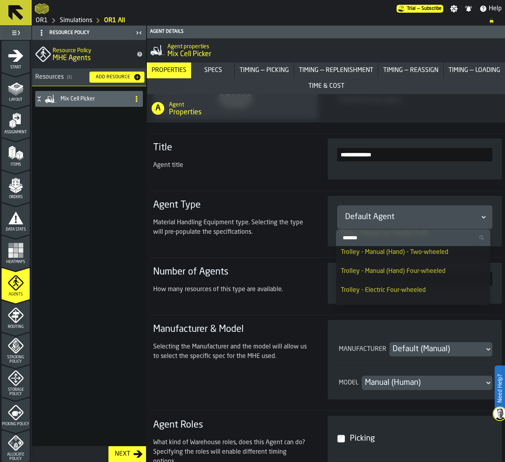
type input "***"
type input "**"
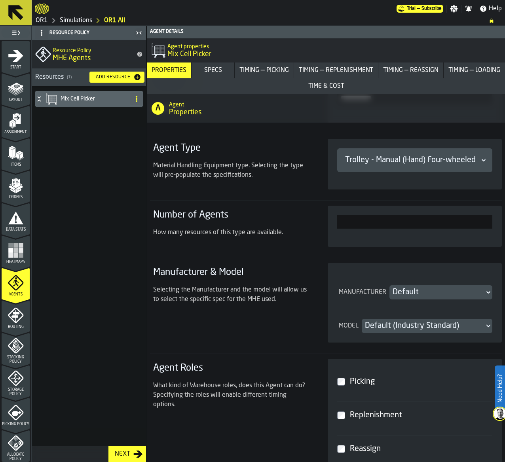
scroll to position [237, 0]
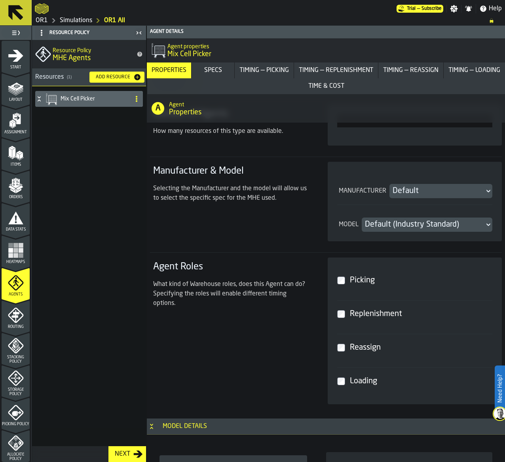
click at [389, 315] on div "Replenishment" at bounding box center [419, 314] width 143 height 14
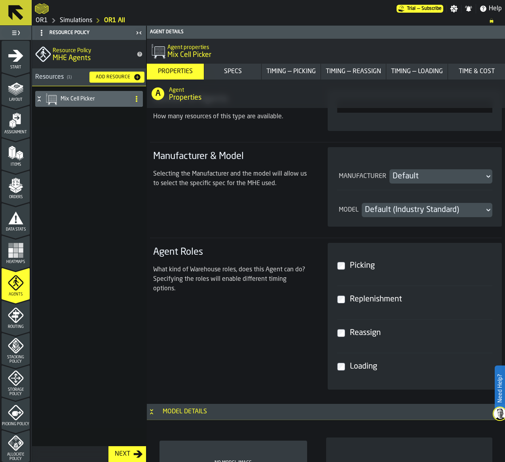
click at [366, 334] on div "Reassign" at bounding box center [419, 333] width 143 height 14
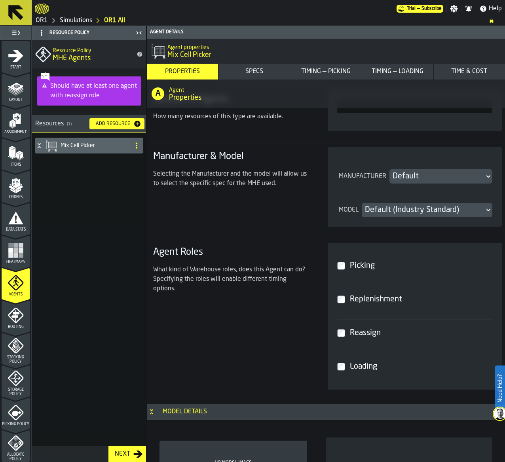
click at [358, 365] on div "Loading" at bounding box center [419, 367] width 143 height 14
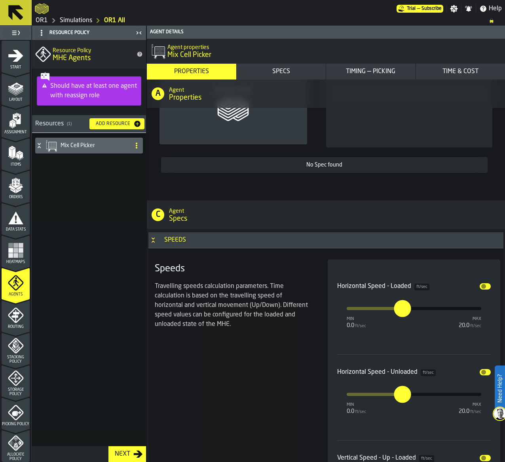
scroll to position [633, 0]
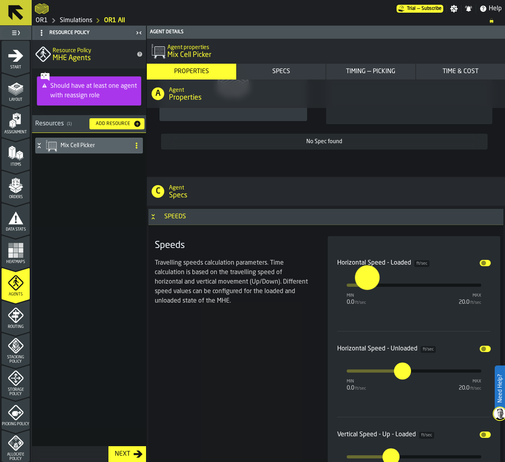
type input "***"
drag, startPoint x: 401, startPoint y: 287, endPoint x: 367, endPoint y: 290, distance: 33.8
click at [365, 290] on input "***" at bounding box center [360, 277] width 9 height 25
type input "***"
drag, startPoint x: 401, startPoint y: 373, endPoint x: 367, endPoint y: 378, distance: 33.6
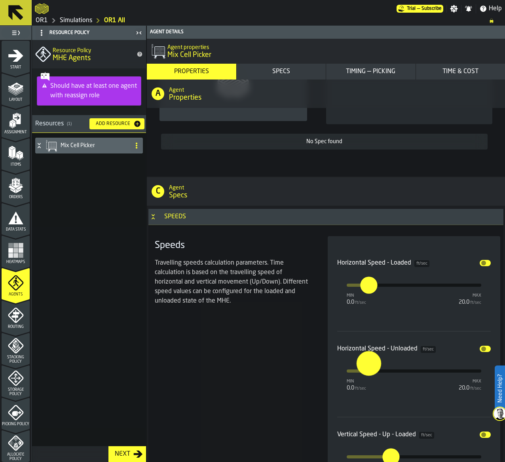
click at [365, 375] on input "***" at bounding box center [360, 363] width 9 height 25
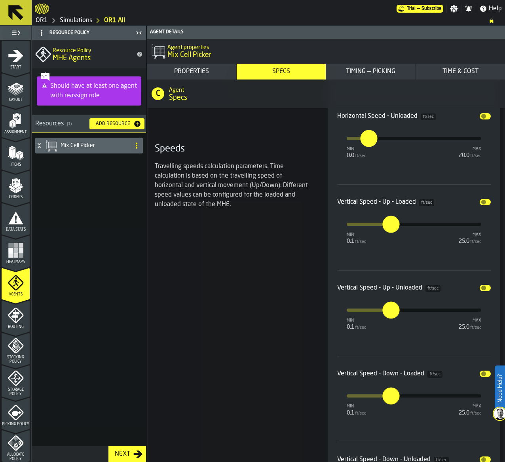
scroll to position [870, 0]
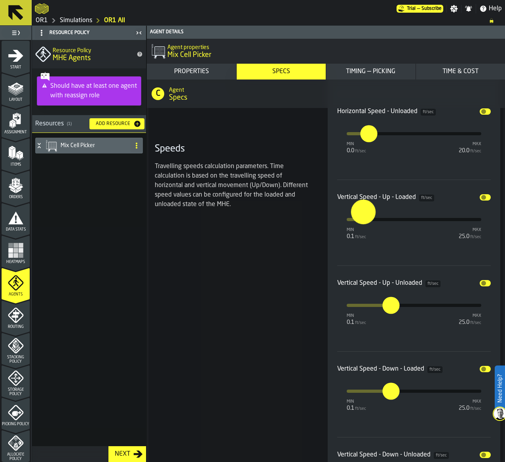
type input "***"
drag, startPoint x: 396, startPoint y: 224, endPoint x: 363, endPoint y: 244, distance: 38.7
click at [363, 243] on div "Vertical Speed - Up - Loaded ft/sec Disable min 0.1 ft/sec max 25.0 ft/sec ***" at bounding box center [414, 214] width 154 height 57
type input "***"
drag, startPoint x: 388, startPoint y: 309, endPoint x: 363, endPoint y: 316, distance: 26.2
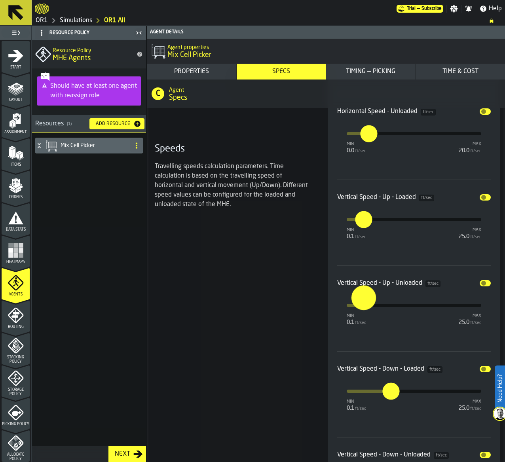
click at [363, 315] on button "***" at bounding box center [363, 305] width 19 height 19
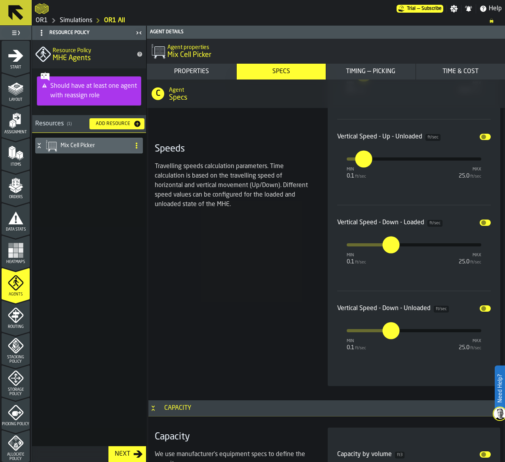
scroll to position [1029, 0]
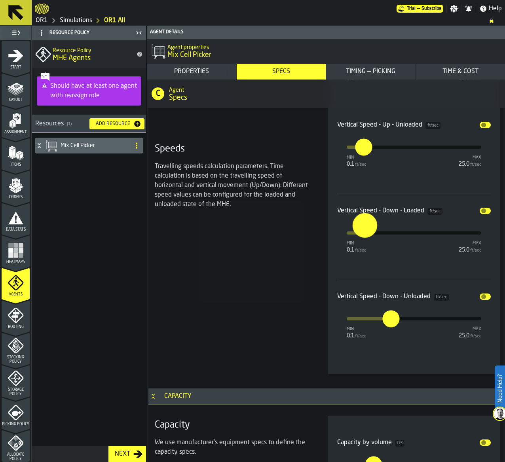
type input "***"
drag, startPoint x: 383, startPoint y: 240, endPoint x: 363, endPoint y: 249, distance: 22.1
click at [363, 235] on div "min 0.1 ft/sec max 25.0 ft/sec ***" at bounding box center [414, 232] width 135 height 3
type input "***"
drag, startPoint x: 383, startPoint y: 321, endPoint x: 363, endPoint y: 322, distance: 20.2
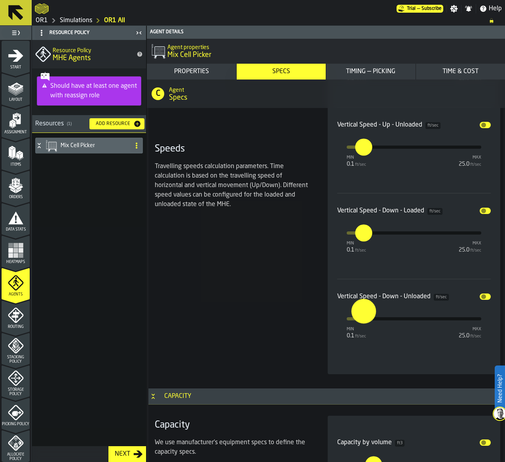
click at [360, 322] on input "***" at bounding box center [355, 311] width 9 height 25
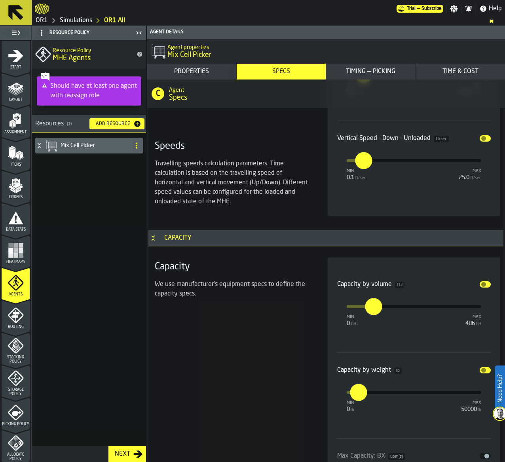
scroll to position [1266, 0]
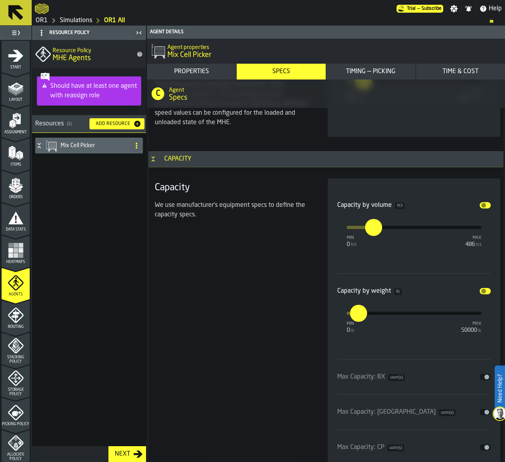
click at [483, 208] on button "Disable" at bounding box center [484, 205] width 11 height 6
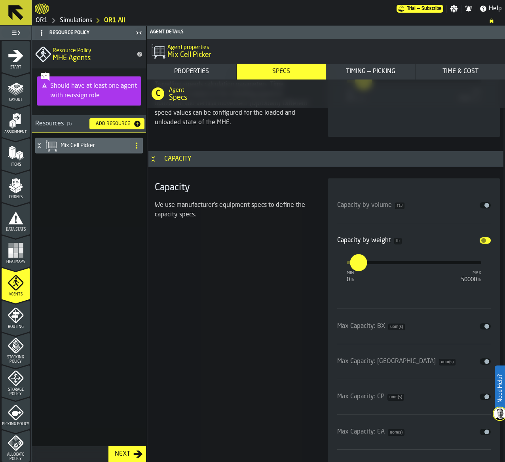
click at [483, 242] on span "input-slider-Capacity by weight" at bounding box center [483, 240] width 5 height 5
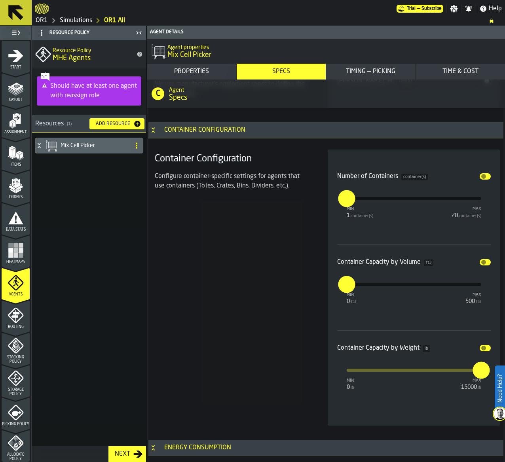
scroll to position [1661, 0]
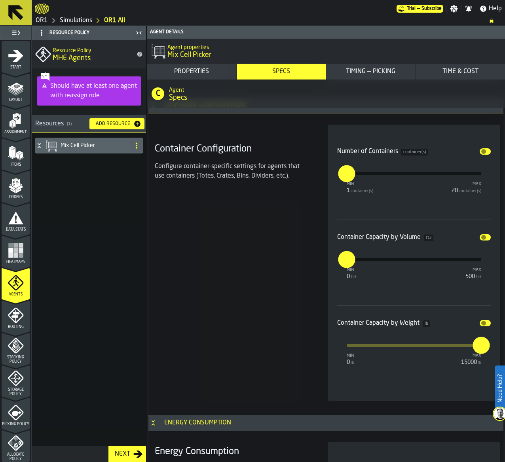
click at [485, 154] on button "Disable" at bounding box center [484, 151] width 11 height 6
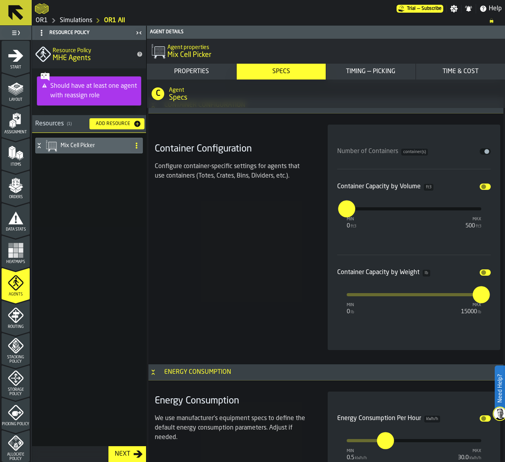
click at [481, 188] on span "input-slider-Container Capacity by Volume" at bounding box center [483, 186] width 5 height 5
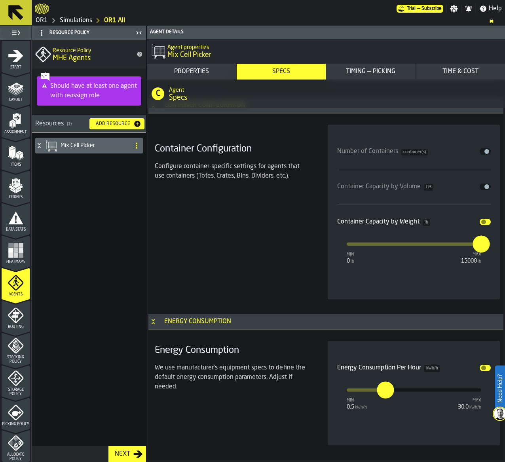
click at [483, 225] on button "Disable" at bounding box center [484, 222] width 11 height 6
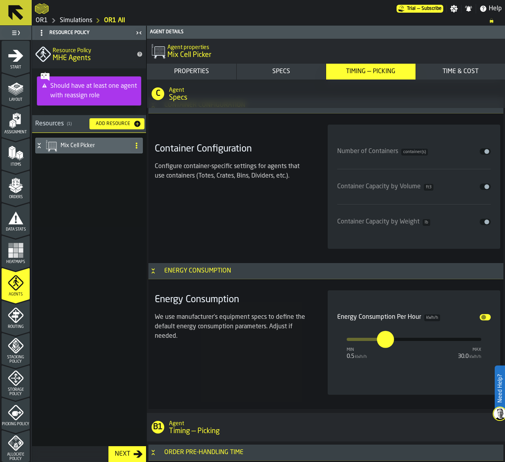
scroll to position [1741, 0]
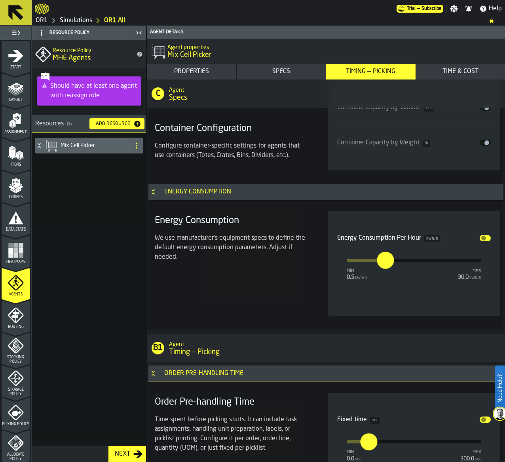
click at [483, 240] on button "Disable" at bounding box center [484, 238] width 11 height 6
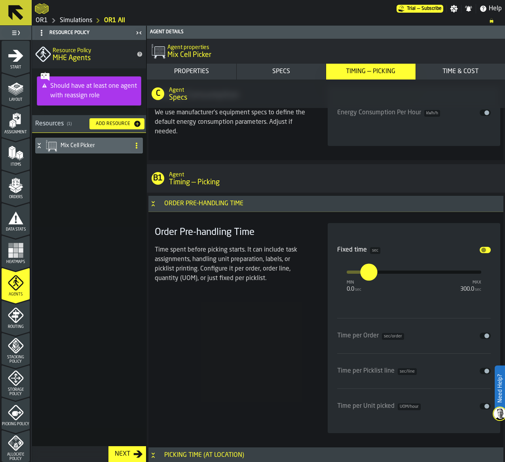
scroll to position [1899, 0]
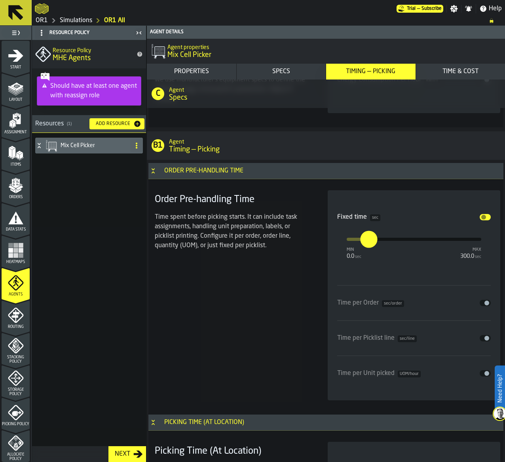
click at [481, 220] on button "Disable" at bounding box center [484, 217] width 11 height 6
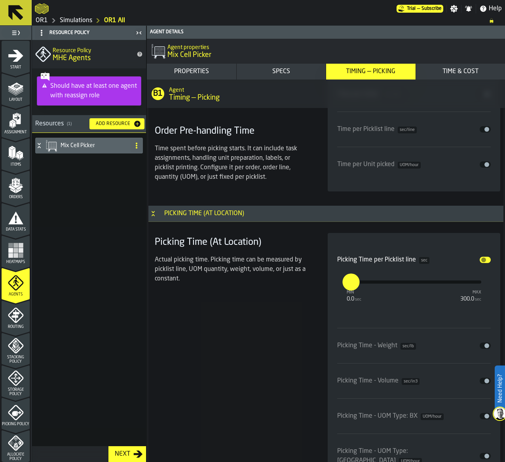
scroll to position [2136, 0]
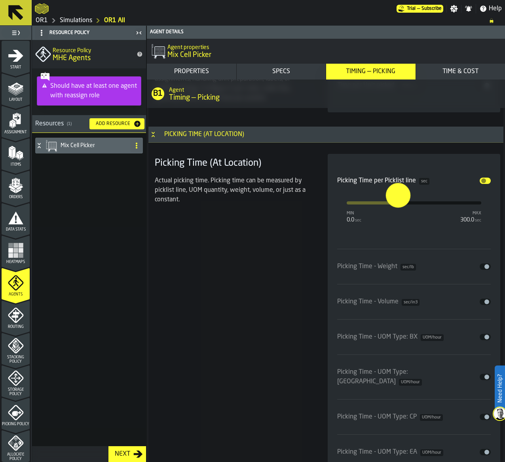
drag, startPoint x: 348, startPoint y: 208, endPoint x: 402, endPoint y: 202, distance: 54.1
click at [397, 212] on button "*****" at bounding box center [397, 202] width 19 height 19
click at [396, 202] on input "*****" at bounding box center [393, 202] width 6 height 17
click at [395, 202] on input "*****" at bounding box center [390, 195] width 9 height 25
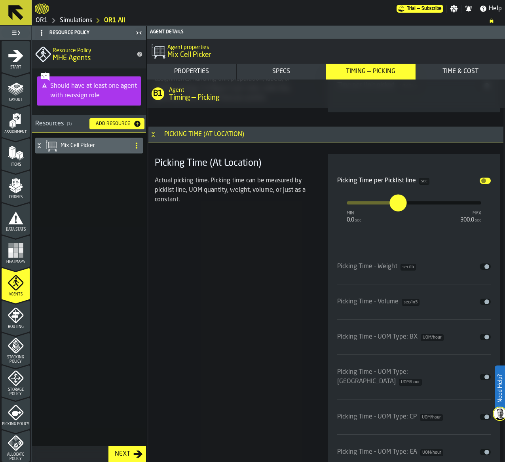
type input "**"
click at [440, 163] on div "Picking Time per Picklist line sec Disable min 0.0 sec max 300.0 sec ** Picking…" at bounding box center [414, 352] width 173 height 396
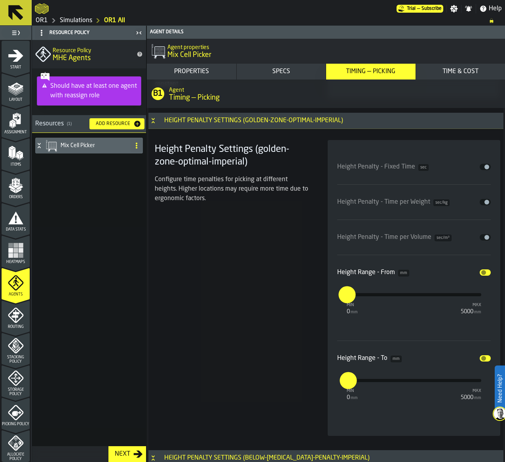
scroll to position [2611, 0]
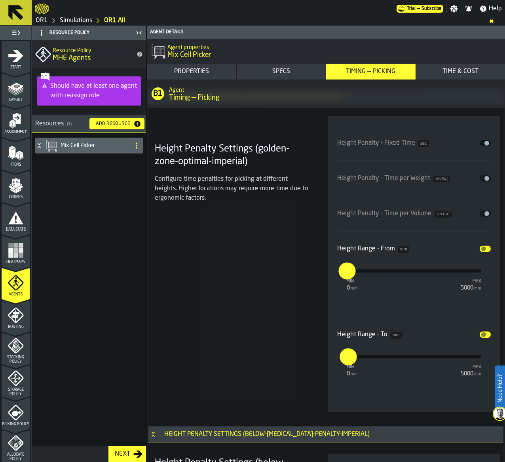
click at [481, 246] on span "input-slider-Height Range - From" at bounding box center [483, 248] width 5 height 5
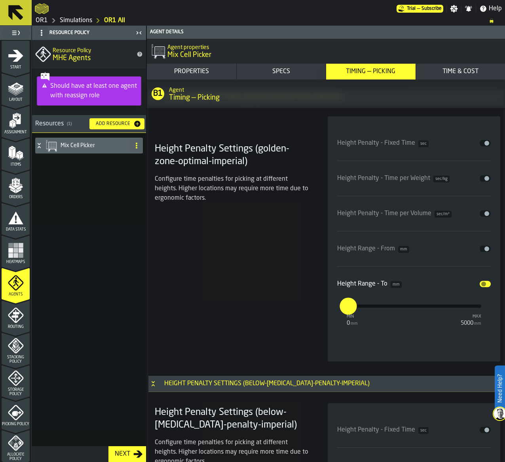
click at [483, 282] on span "input-slider-Height Range - To" at bounding box center [483, 284] width 5 height 5
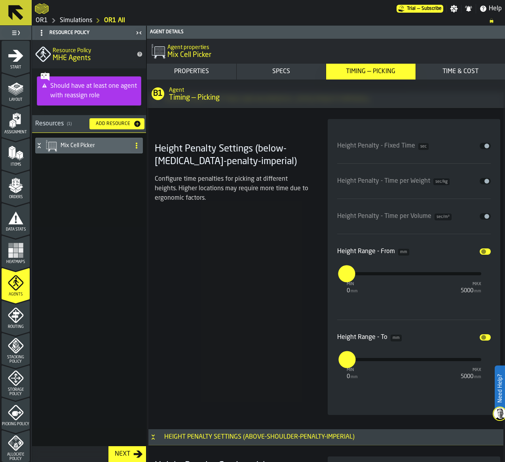
scroll to position [2848, 0]
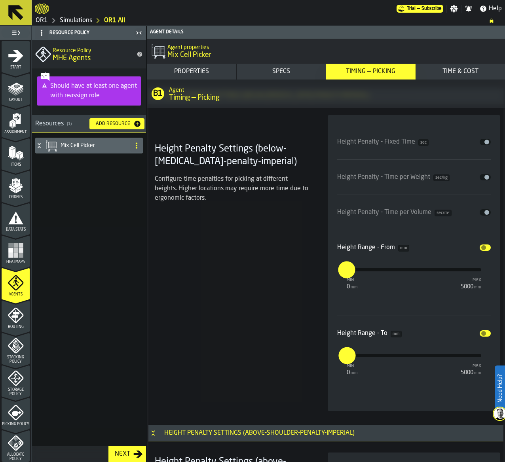
click at [481, 243] on div "Height Range - From mm Disable" at bounding box center [414, 247] width 154 height 9
click at [483, 247] on button "Disable" at bounding box center [484, 247] width 11 height 6
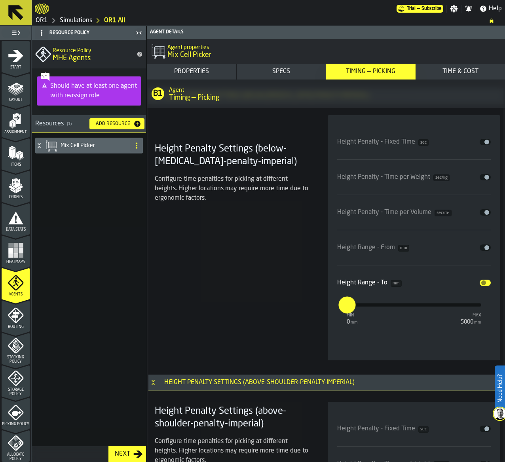
click at [486, 280] on button "Disable" at bounding box center [484, 283] width 11 height 6
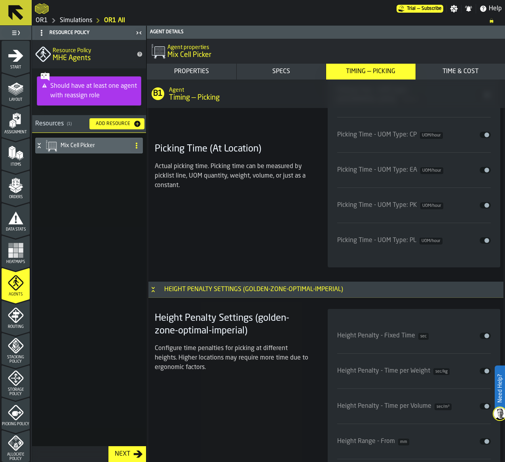
scroll to position [2453, 0]
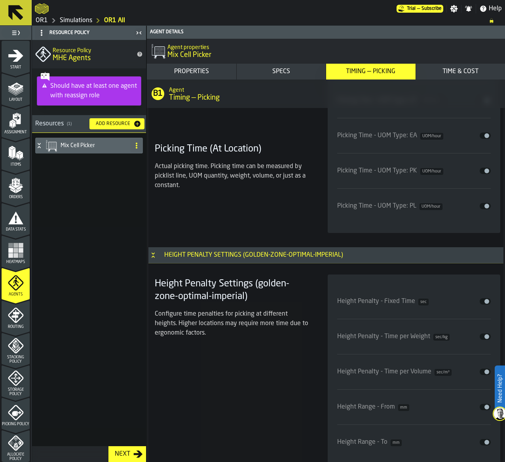
click at [156, 247] on h3 "Height Penalty Settings (golden-zone-optimal-imperial)" at bounding box center [325, 255] width 355 height 16
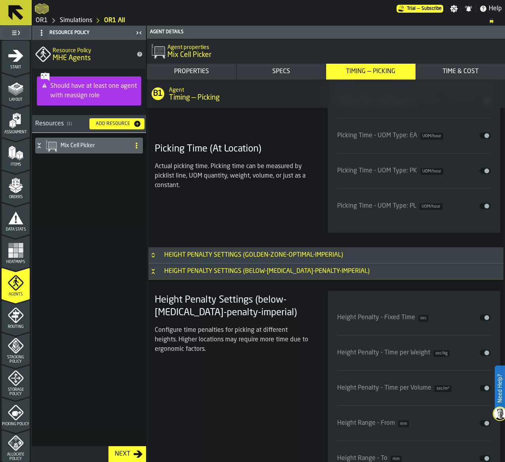
click at [184, 247] on h3 "Height Penalty Settings (golden-zone-optimal-imperial)" at bounding box center [325, 255] width 355 height 16
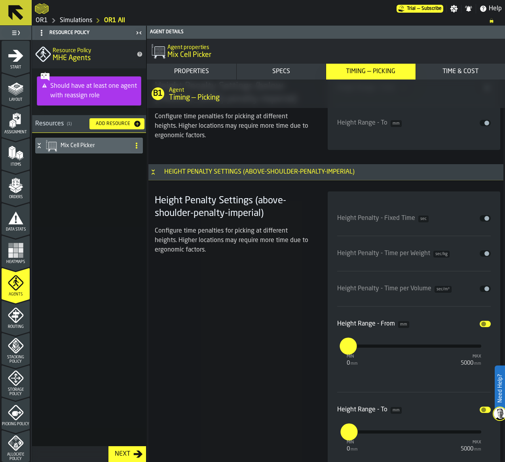
scroll to position [3006, 0]
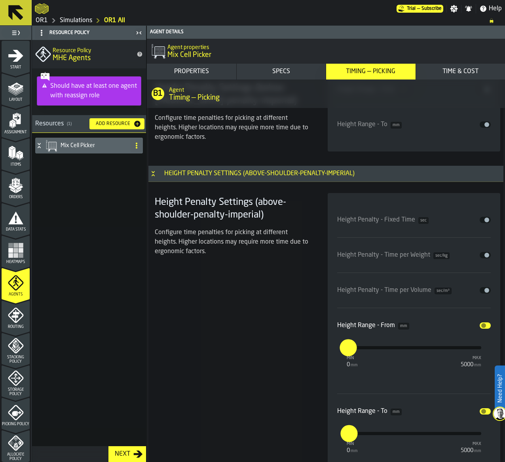
click at [480, 327] on div "Height Range - From mm Disable" at bounding box center [414, 325] width 154 height 9
drag, startPoint x: 483, startPoint y: 322, endPoint x: 502, endPoint y: 359, distance: 41.0
click at [485, 324] on button "Disable" at bounding box center [484, 325] width 11 height 6
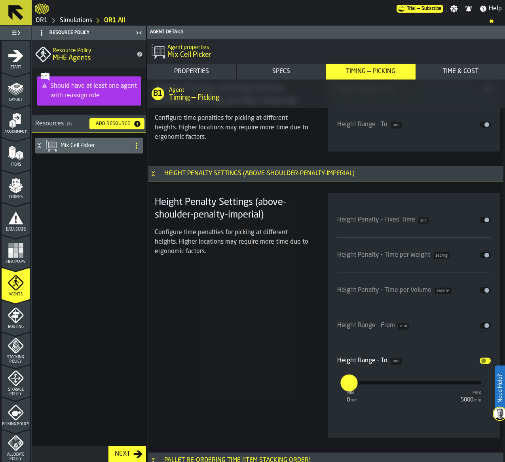
click at [485, 361] on button "Disable" at bounding box center [484, 361] width 11 height 6
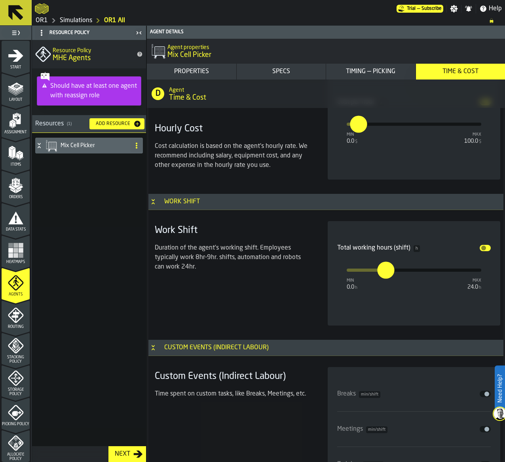
scroll to position [4035, 0]
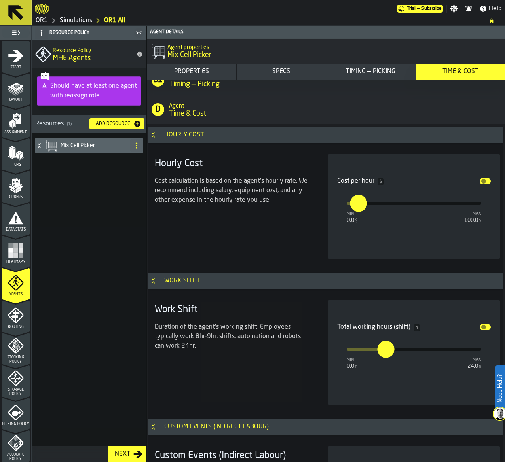
click at [359, 195] on input "*" at bounding box center [354, 203] width 9 height 17
type input "**"
click at [286, 210] on div "Hourly Cost Cost calculation is based on the agent's hourly rate. We recommend …" at bounding box center [232, 206] width 160 height 104
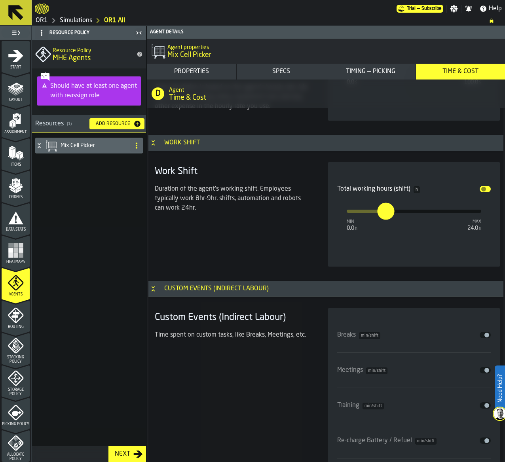
scroll to position [4193, 0]
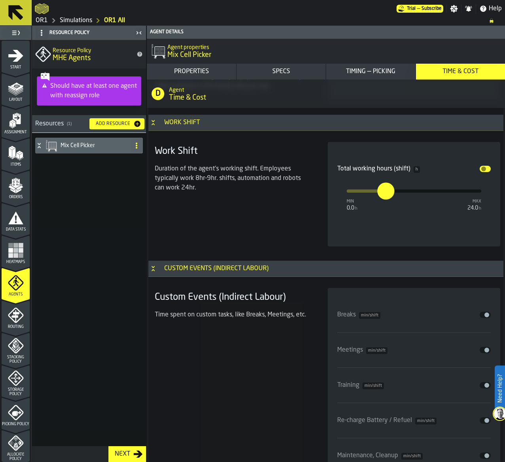
click at [483, 304] on div "Breaks min/shift Disable" at bounding box center [414, 315] width 154 height 22
click at [485, 313] on span "input-slider-Breaks" at bounding box center [486, 315] width 5 height 5
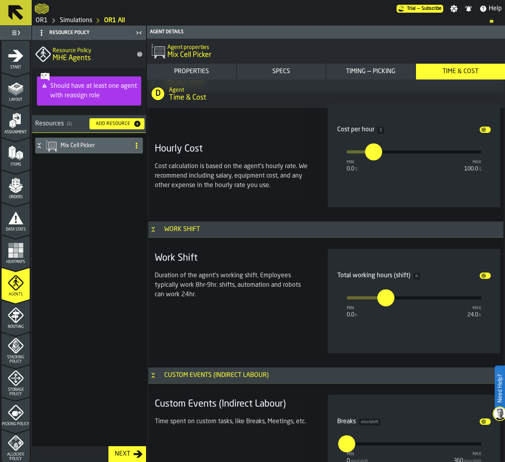
scroll to position [4007, 0]
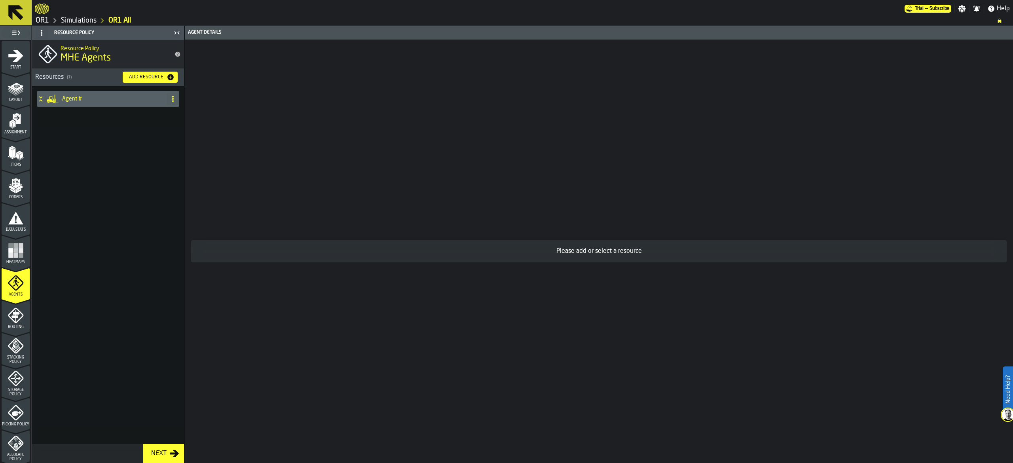
click at [11, 15] on icon at bounding box center [15, 12] width 15 height 15
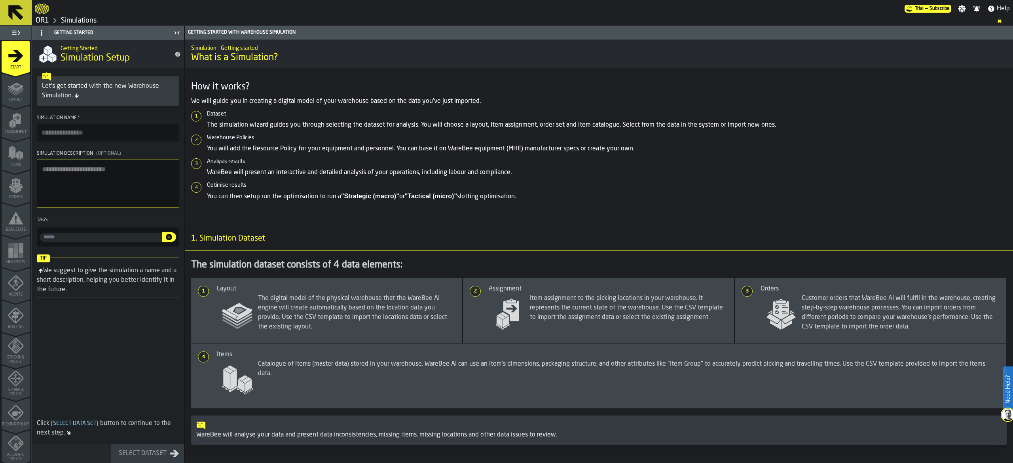
click at [39, 22] on link "OR1" at bounding box center [42, 20] width 13 height 9
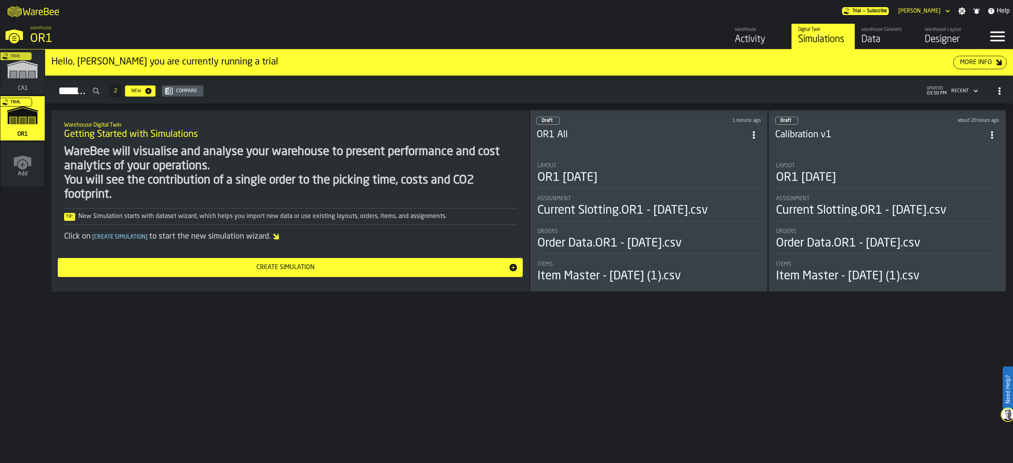
click at [26, 72] on div "Trial" at bounding box center [21, 75] width 44 height 46
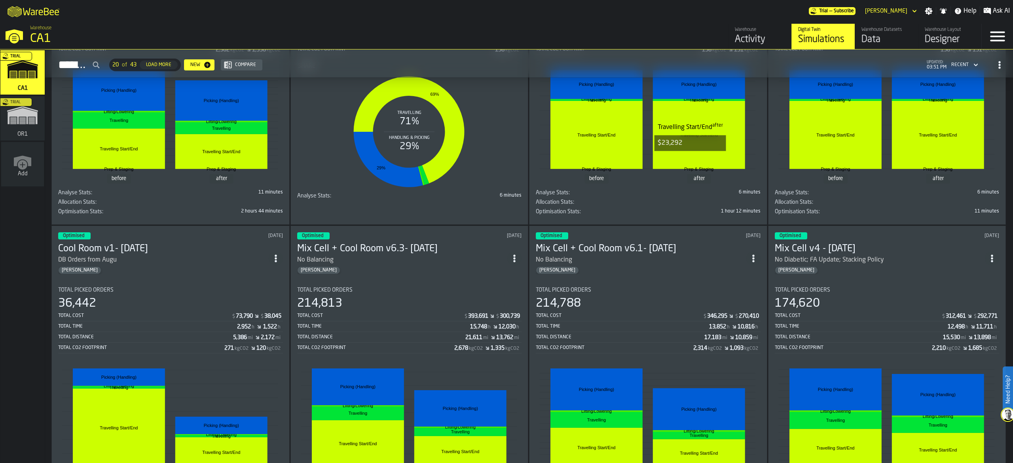
scroll to position [1181, 0]
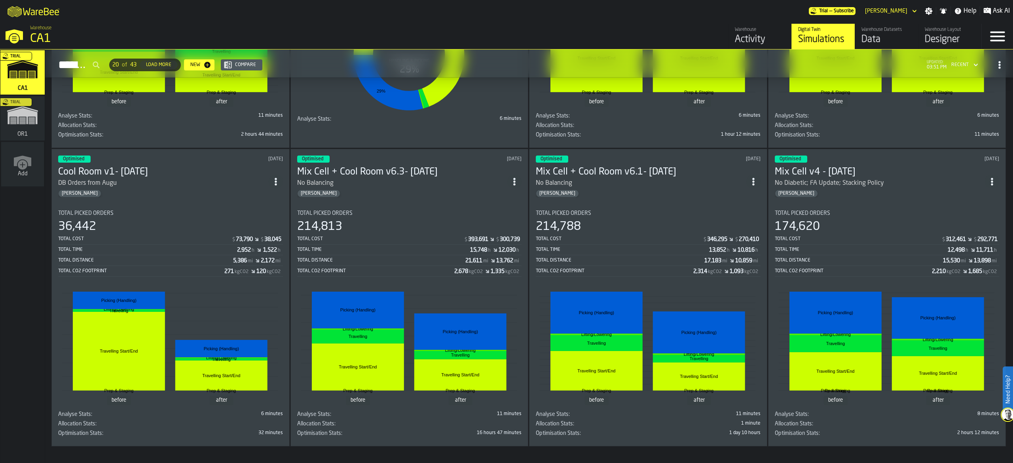
click at [178, 69] on button "Load More" at bounding box center [159, 65] width 38 height 9
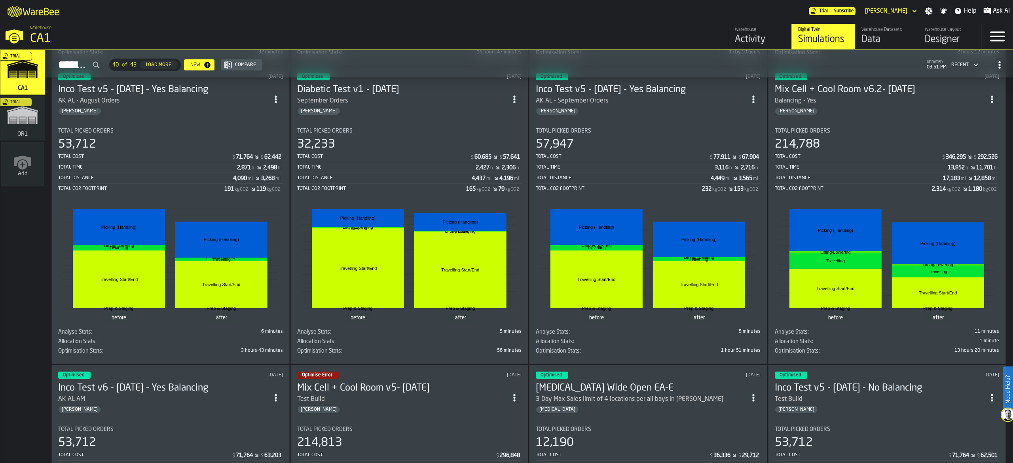
scroll to position [1514, 0]
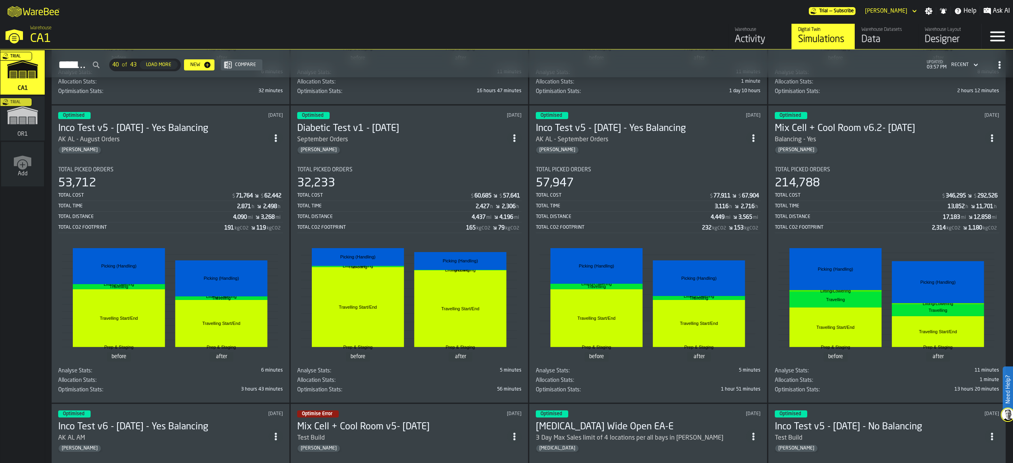
click at [717, 127] on header "Optimised [DATE] Inco Test v5 - [DATE] - Yes Balancing AK AL - September Orders…" at bounding box center [648, 133] width 225 height 42
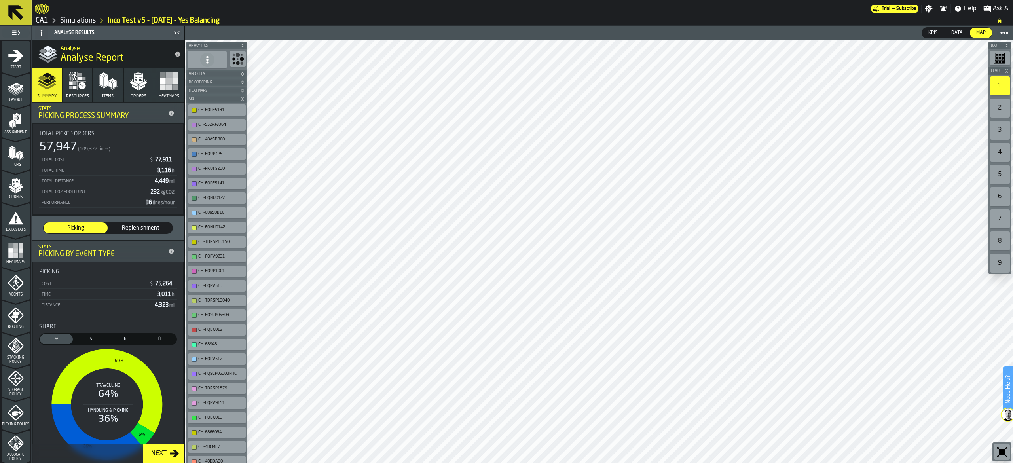
click at [24, 282] on div "Agents" at bounding box center [16, 286] width 28 height 22
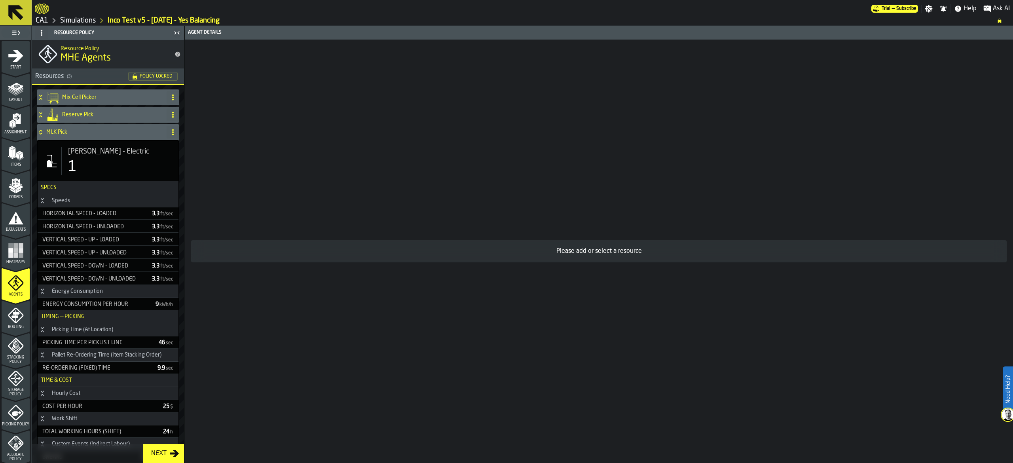
click at [123, 97] on h4 "Mix Cell Picker" at bounding box center [112, 97] width 101 height 6
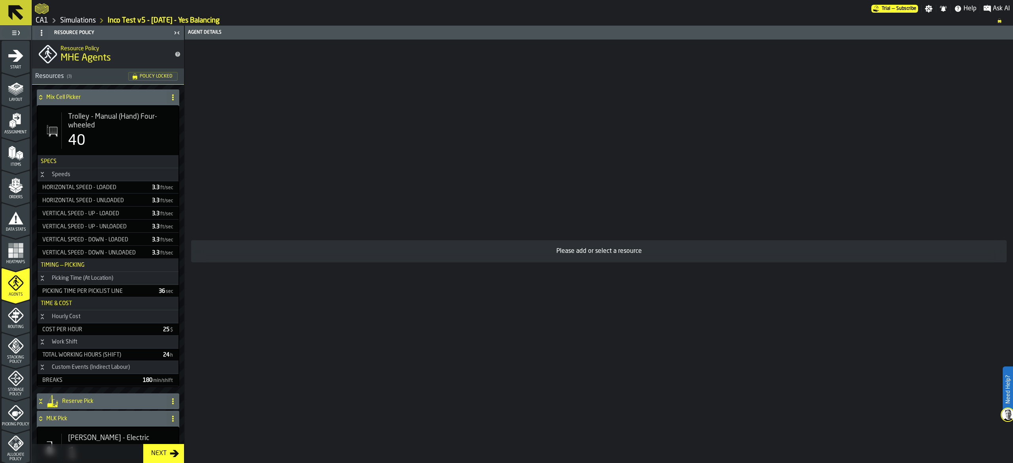
click at [100, 188] on div "Horizontal Speed - Loaded" at bounding box center [92, 187] width 106 height 6
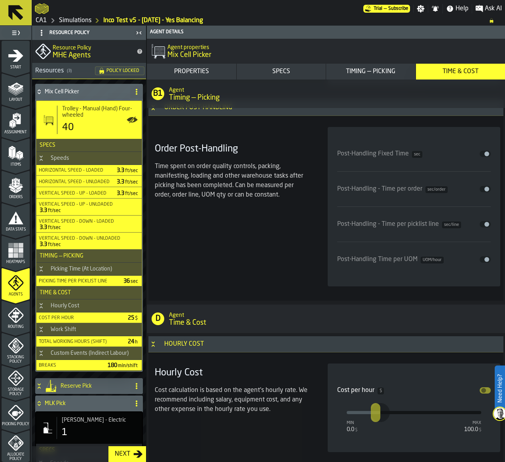
scroll to position [3086, 0]
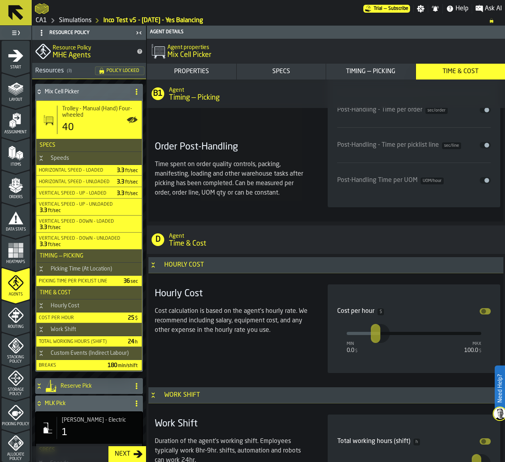
click at [307, 239] on h1 "Time & Cost" at bounding box center [334, 243] width 330 height 9
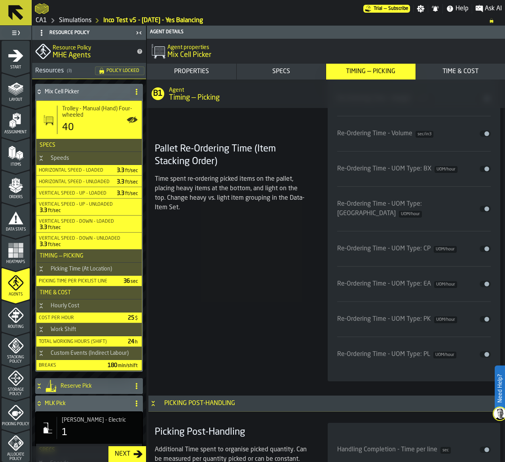
scroll to position [2611, 0]
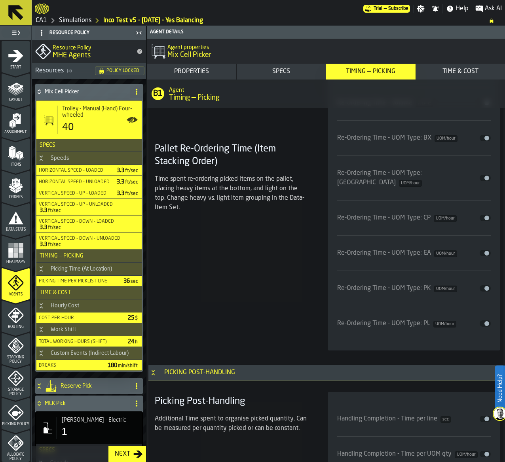
click at [267, 284] on div "Pallet Re-Ordering Time (Item Stacking Order) Time spent re-ordering picked ite…" at bounding box center [232, 178] width 160 height 345
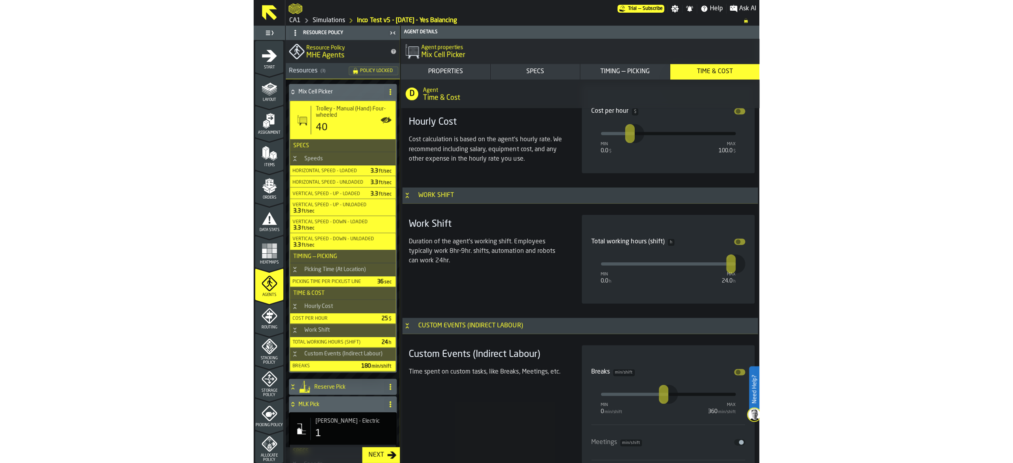
scroll to position [3297, 0]
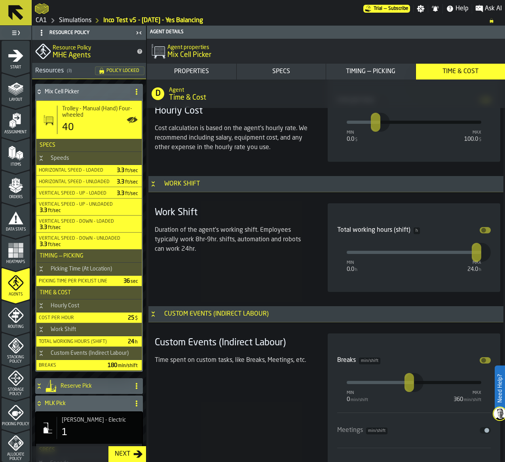
click at [17, 254] on icon "menu Heatmaps" at bounding box center [16, 250] width 16 height 16
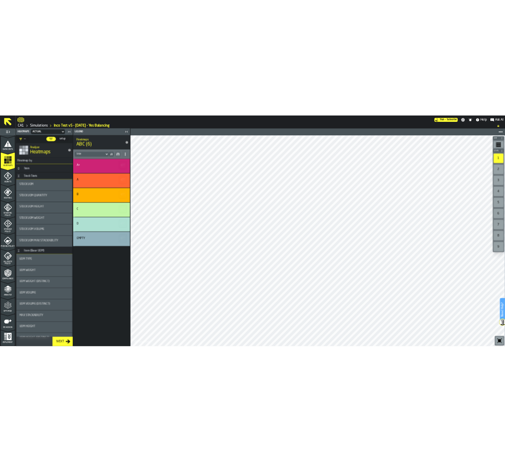
scroll to position [162, 0]
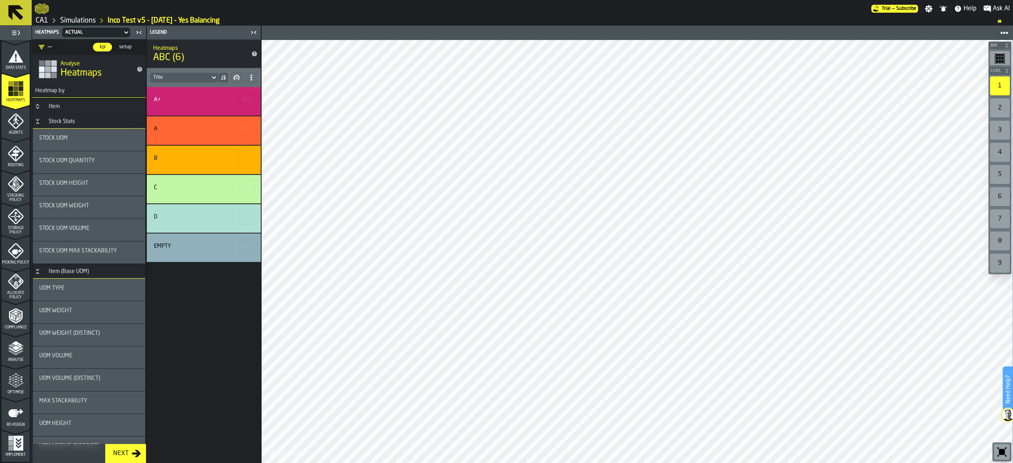
click at [18, 389] on div "Optimise" at bounding box center [16, 384] width 28 height 22
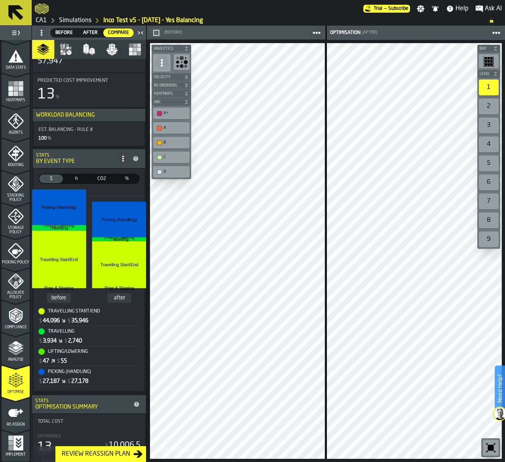
scroll to position [0, 0]
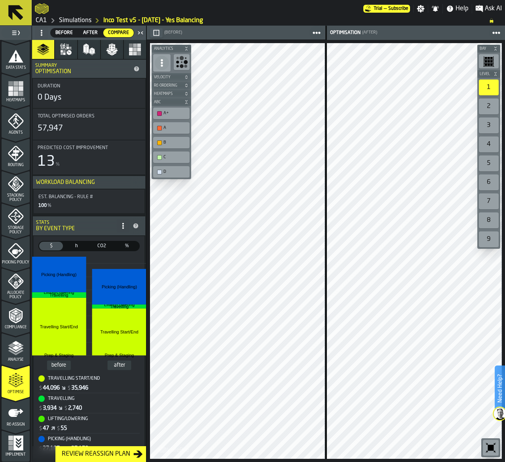
click at [60, 51] on icon "button" at bounding box center [66, 49] width 13 height 13
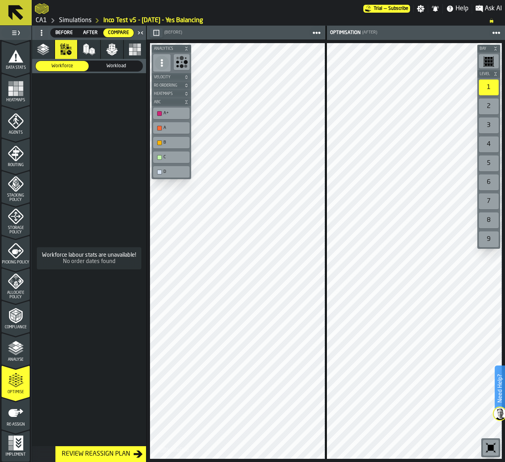
click at [91, 49] on polygon "button" at bounding box center [91, 48] width 4 height 2
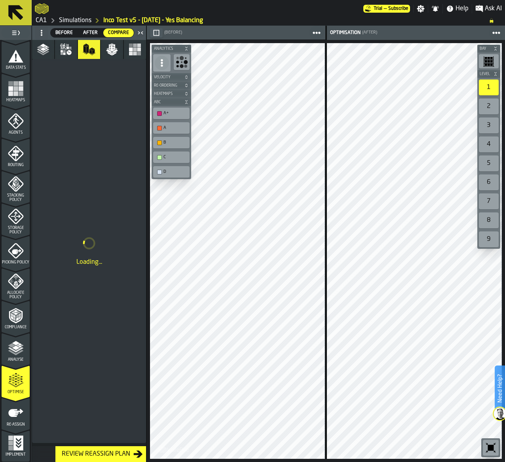
click at [45, 49] on polygon "button" at bounding box center [43, 49] width 6 height 4
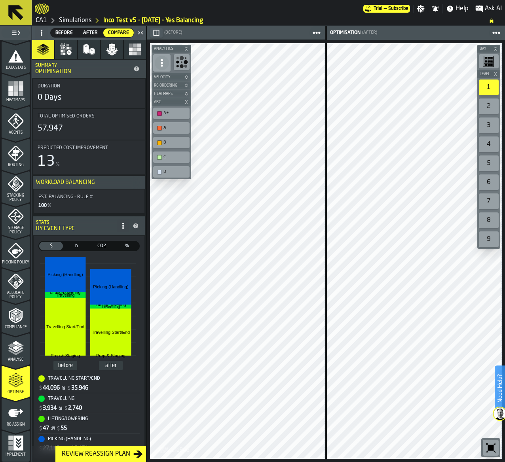
click at [116, 455] on div "Review Reassign Plan" at bounding box center [96, 453] width 75 height 9
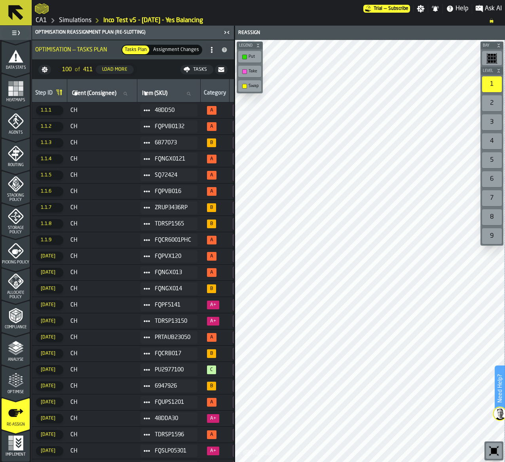
click at [17, 382] on polygon "menu Optimise" at bounding box center [18, 383] width 2 height 2
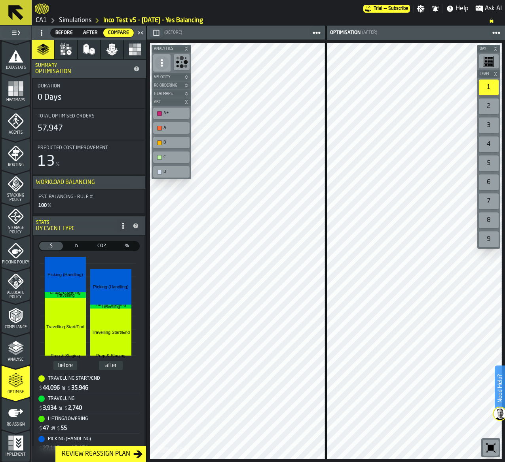
click at [76, 248] on span "h" at bounding box center [76, 245] width 22 height 7
click at [130, 249] on span "%" at bounding box center [127, 245] width 22 height 7
click at [128, 246] on span "%" at bounding box center [127, 245] width 22 height 7
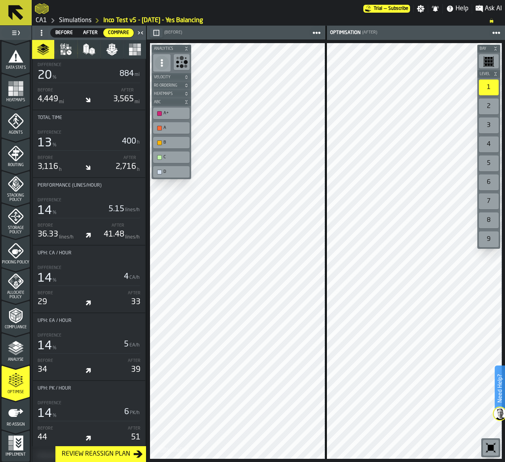
scroll to position [554, 0]
